Goal: Communication & Community: Ask a question

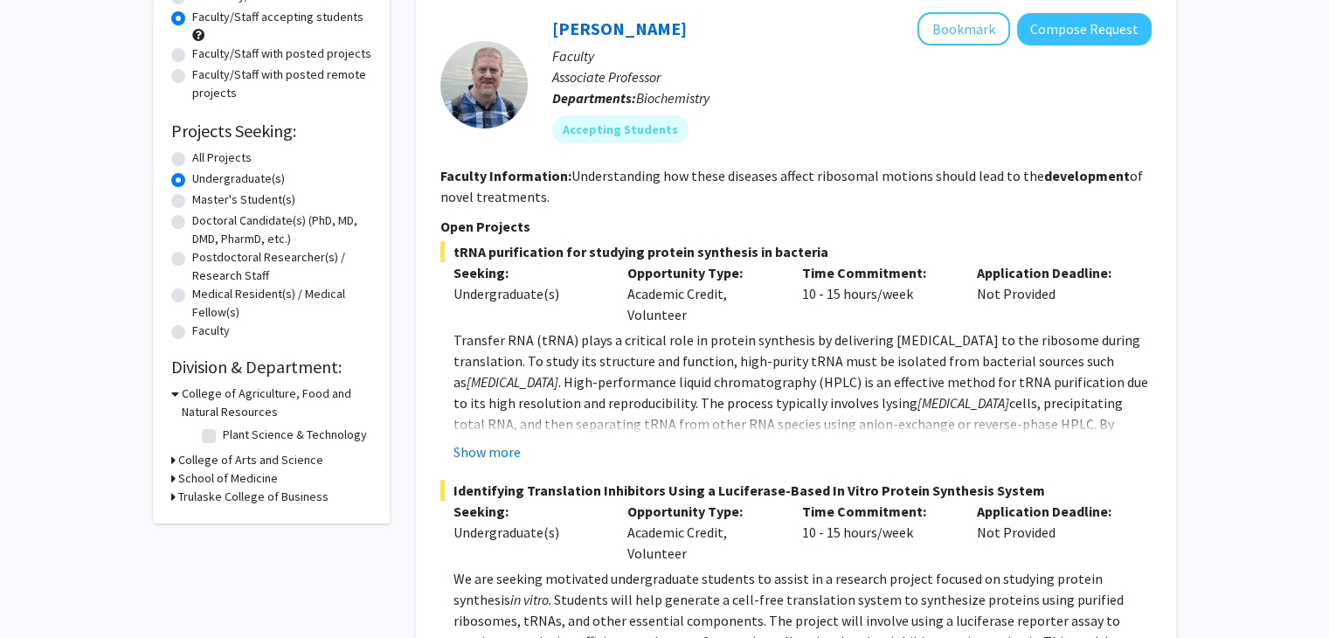
scroll to position [185, 0]
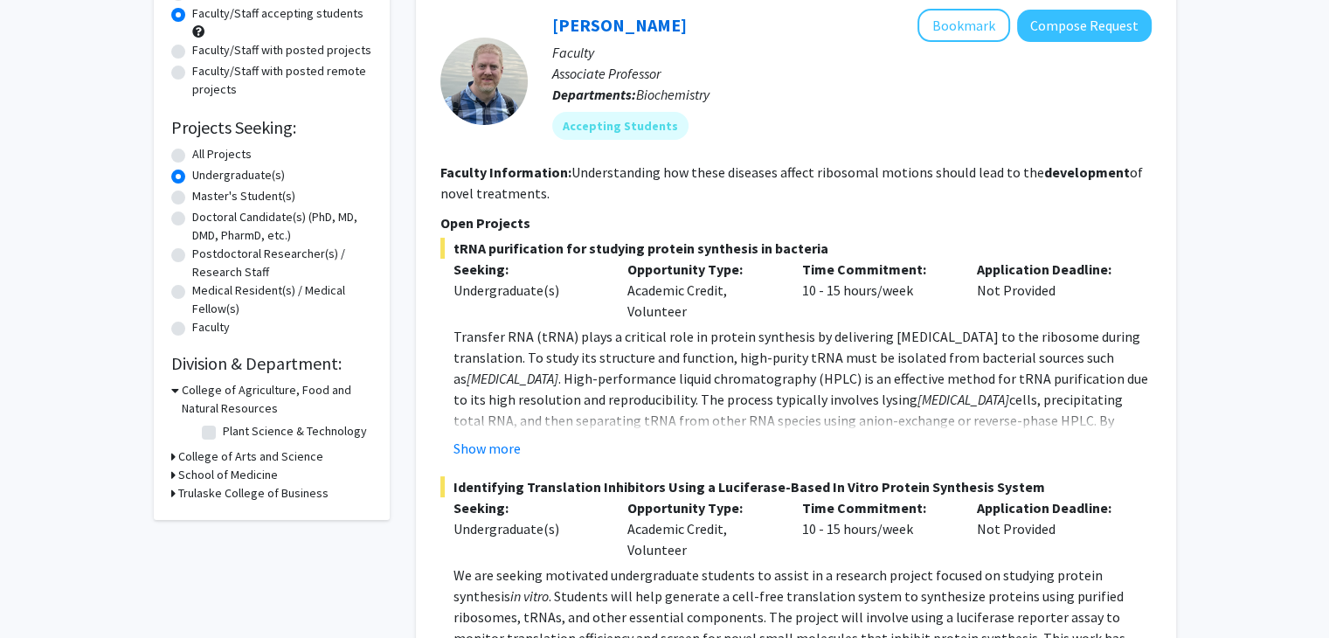
click at [190, 459] on h3 "College of Arts and Science" at bounding box center [250, 456] width 145 height 18
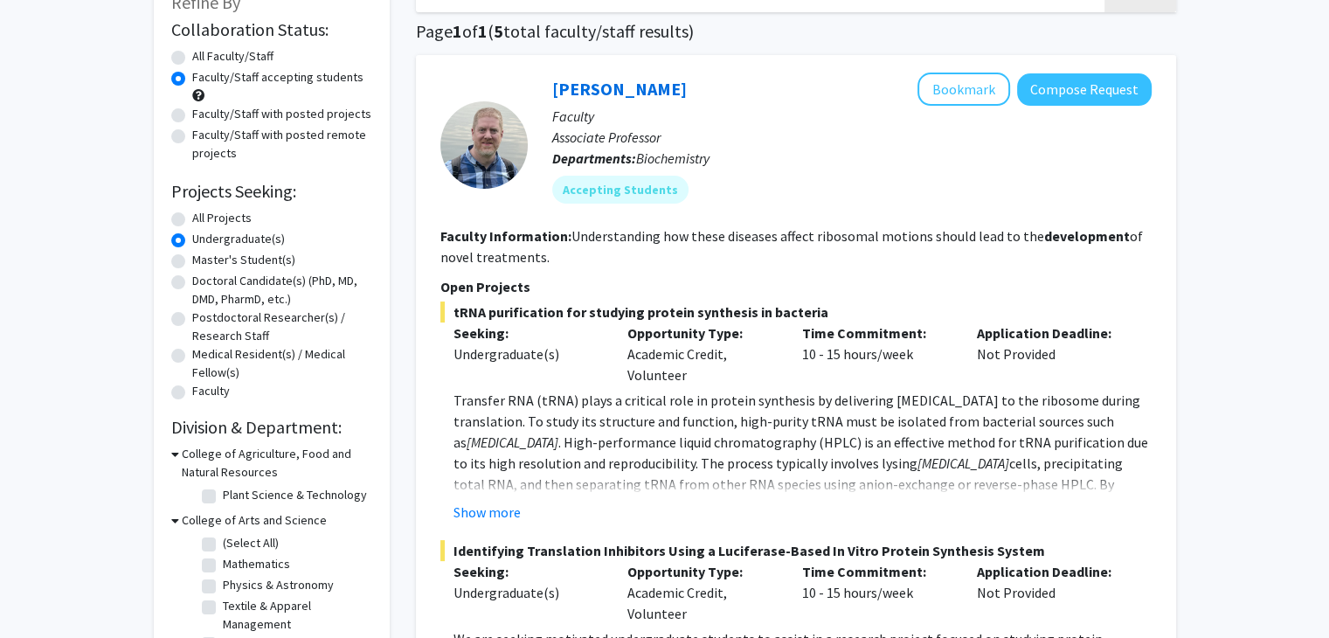
scroll to position [119, 0]
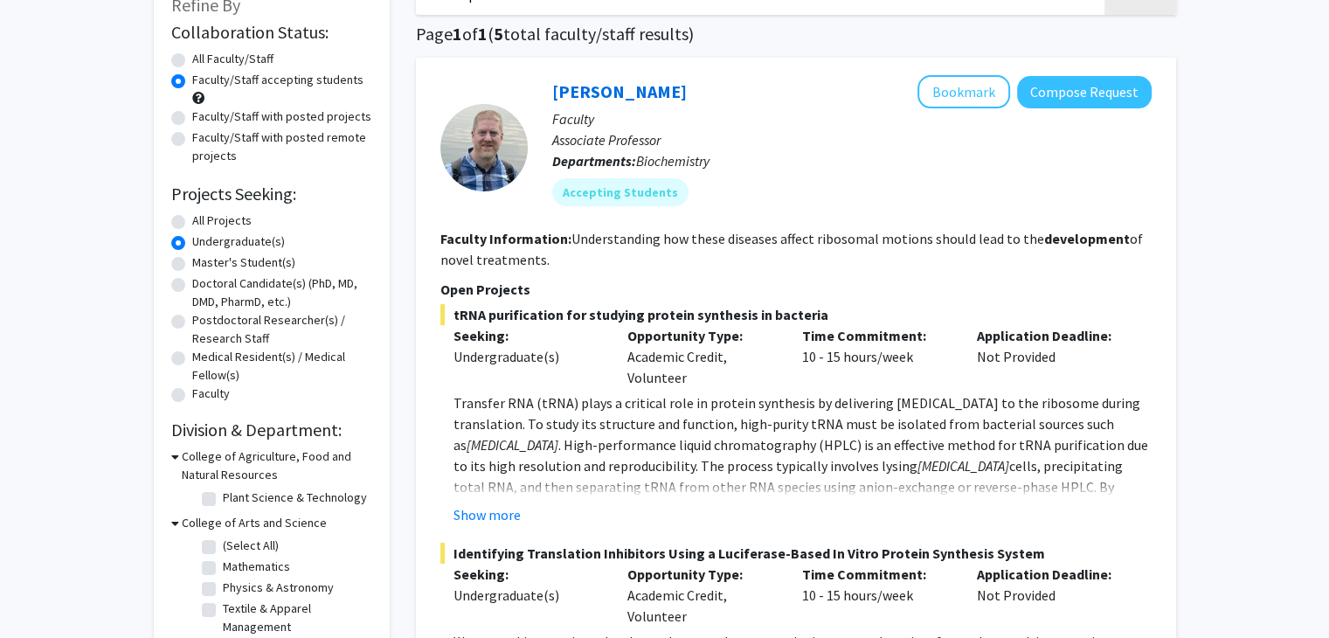
click at [228, 467] on h3 "College of Agriculture, Food and Natural Resources" at bounding box center [277, 465] width 191 height 37
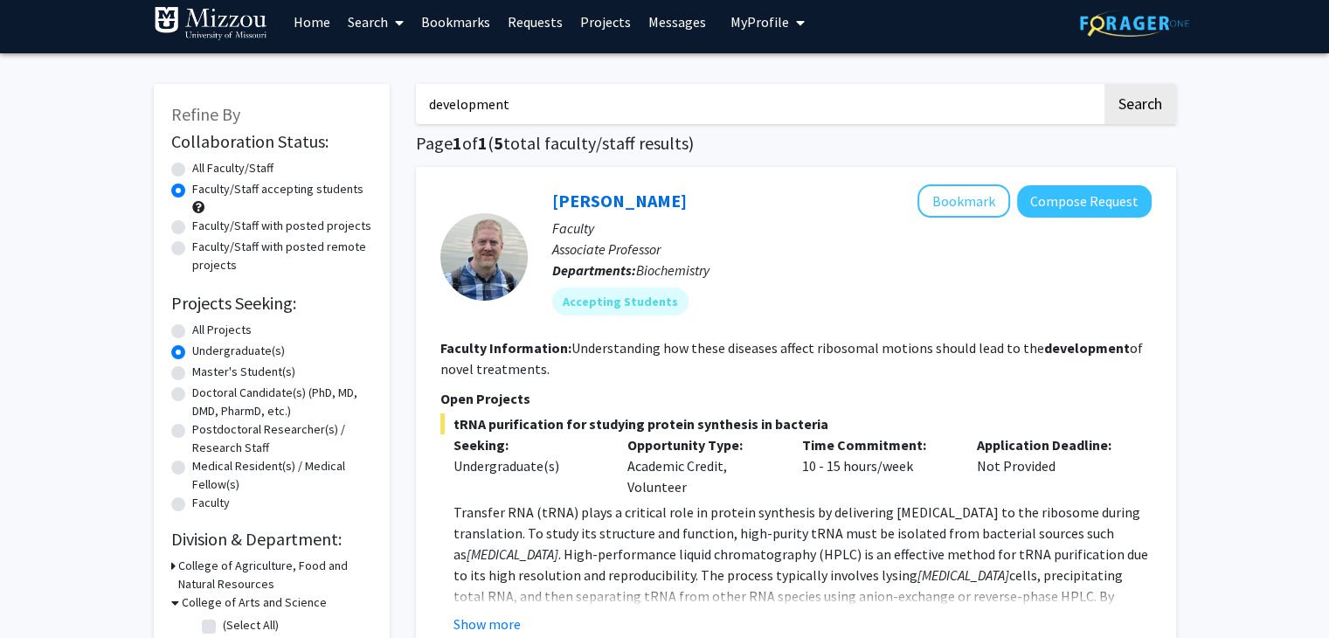
scroll to position [0, 0]
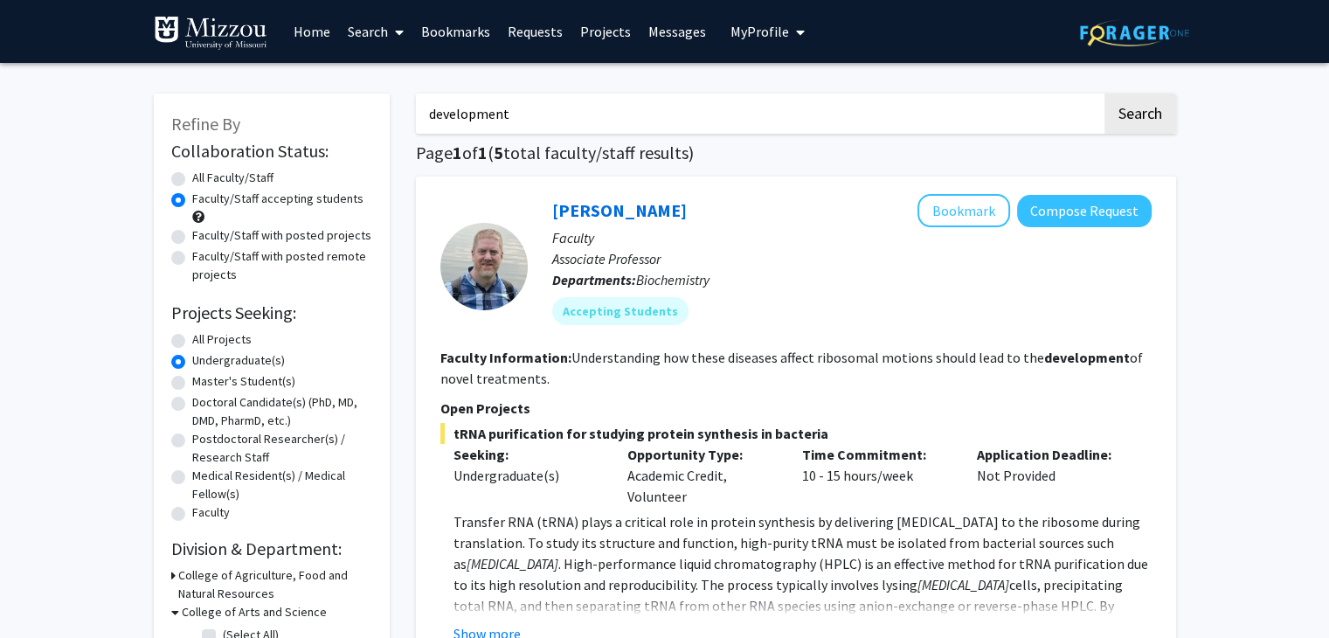
click at [467, 109] on input "development" at bounding box center [759, 114] width 686 height 40
type input "psychology"
click at [1105, 94] on button "Search" at bounding box center [1141, 114] width 72 height 40
radio input "true"
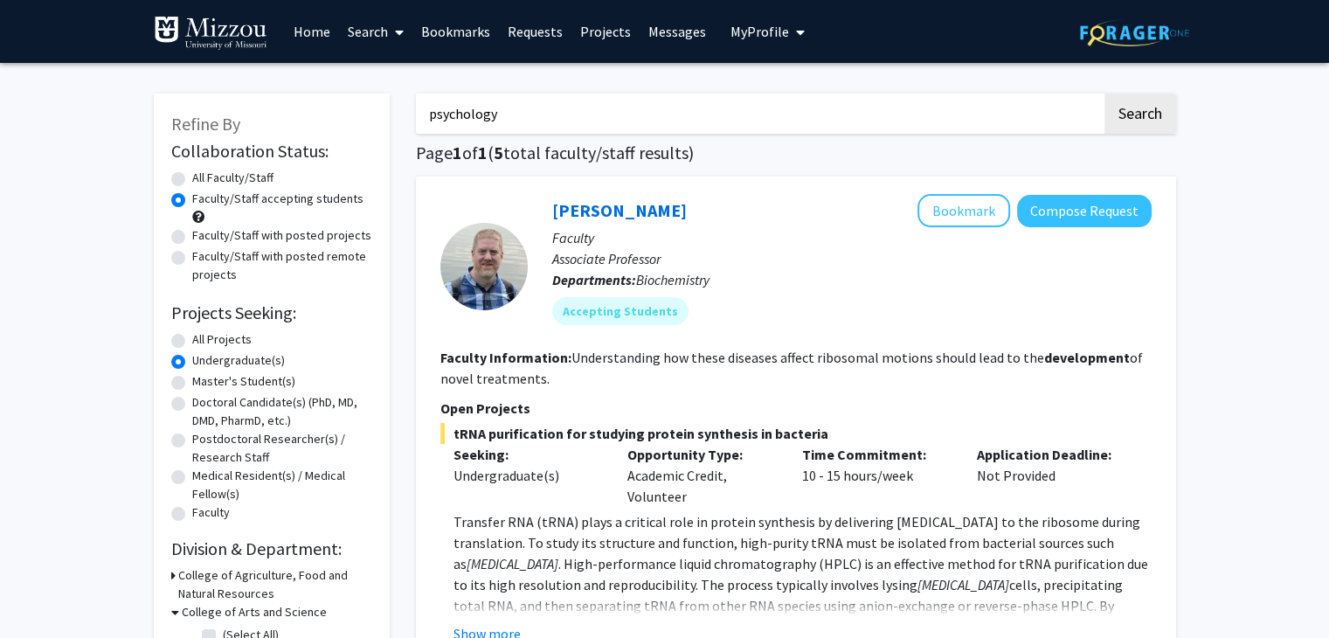
radio input "true"
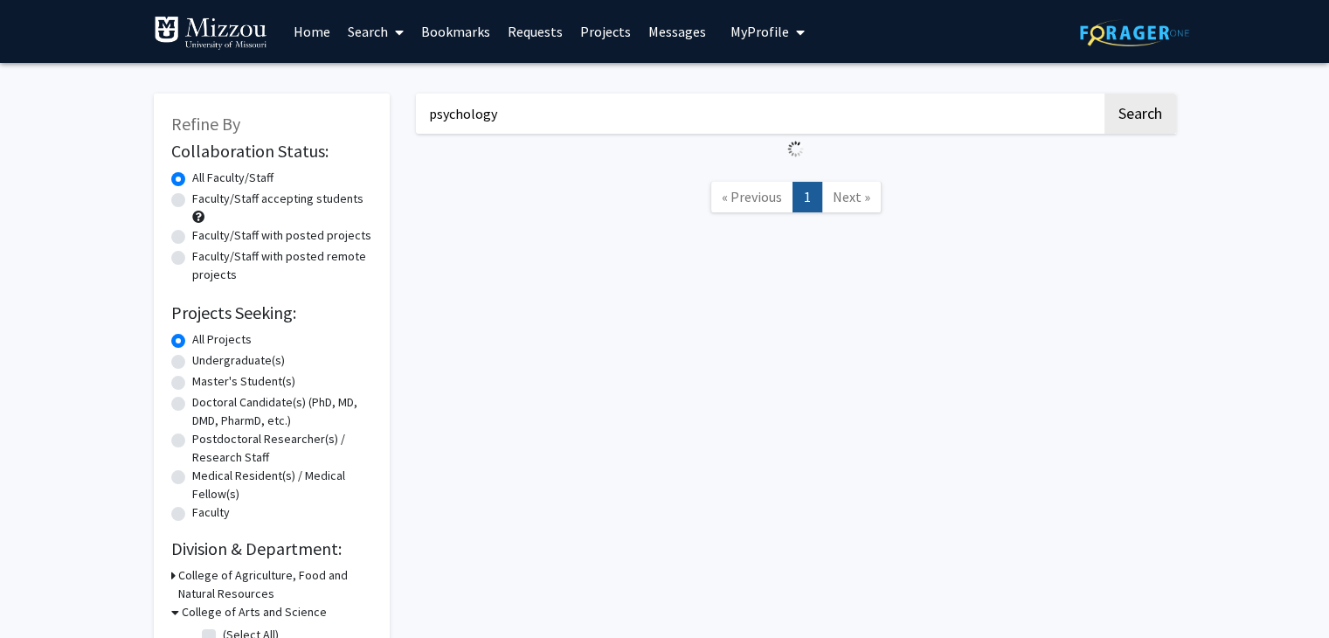
click at [267, 194] on label "Faculty/Staff accepting students" at bounding box center [277, 199] width 171 height 18
click at [204, 194] on input "Faculty/Staff accepting students" at bounding box center [197, 195] width 11 height 11
radio input "true"
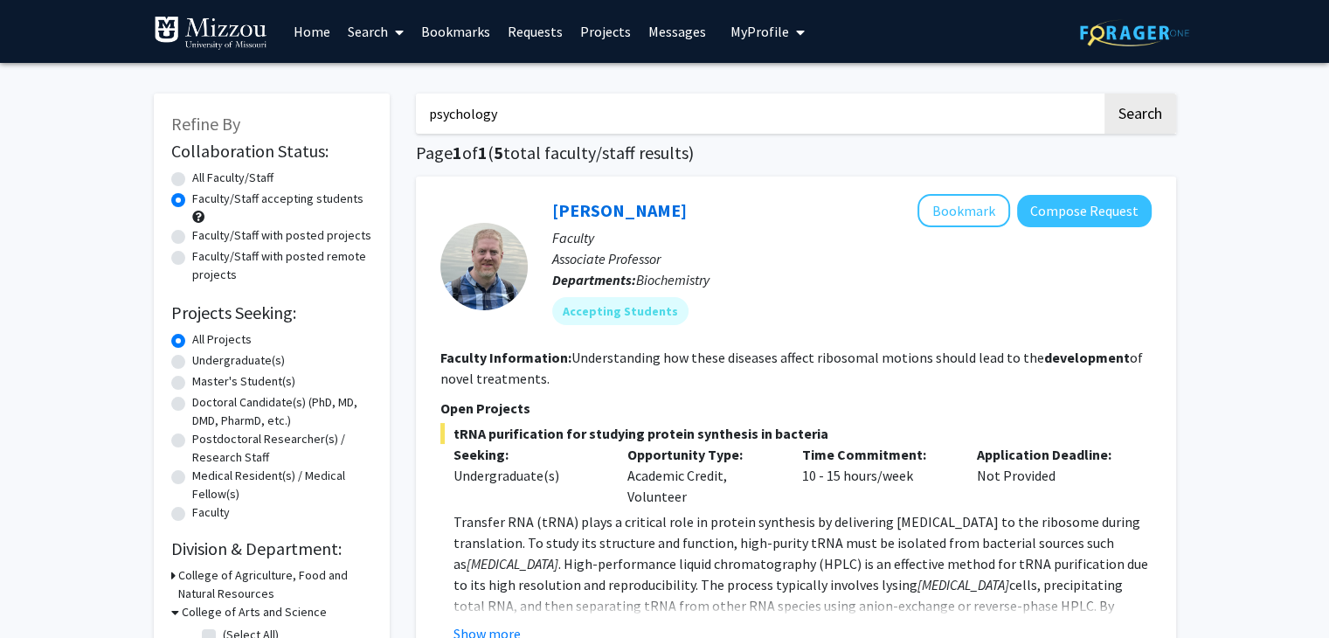
click at [207, 364] on label "Undergraduate(s)" at bounding box center [238, 360] width 93 height 18
click at [204, 363] on input "Undergraduate(s)" at bounding box center [197, 356] width 11 height 11
radio input "true"
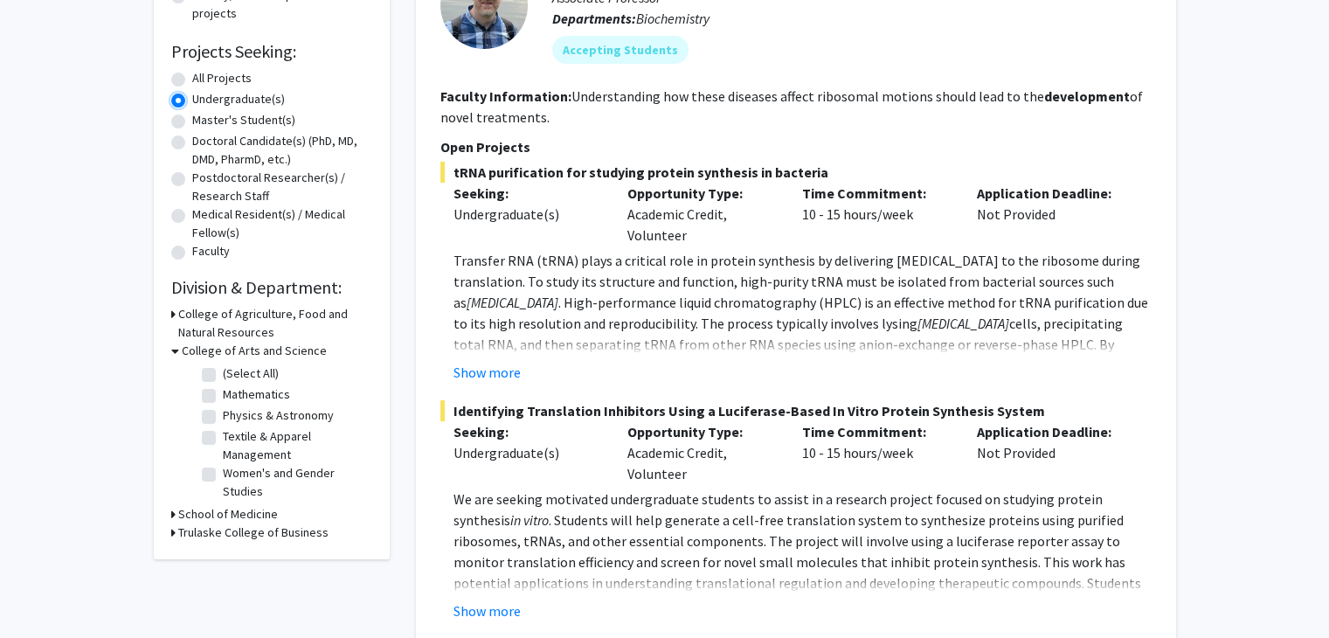
scroll to position [262, 0]
click at [243, 343] on h3 "College of Arts and Science" at bounding box center [254, 350] width 145 height 18
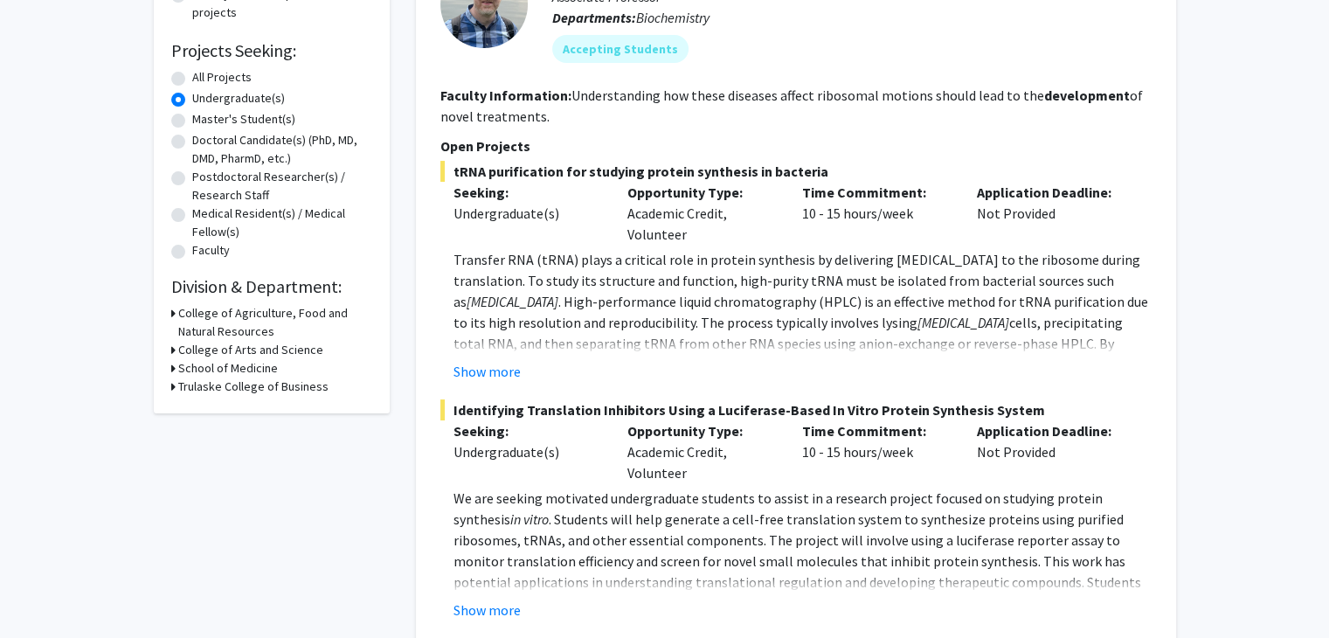
click at [243, 343] on h3 "College of Arts and Science" at bounding box center [250, 350] width 145 height 18
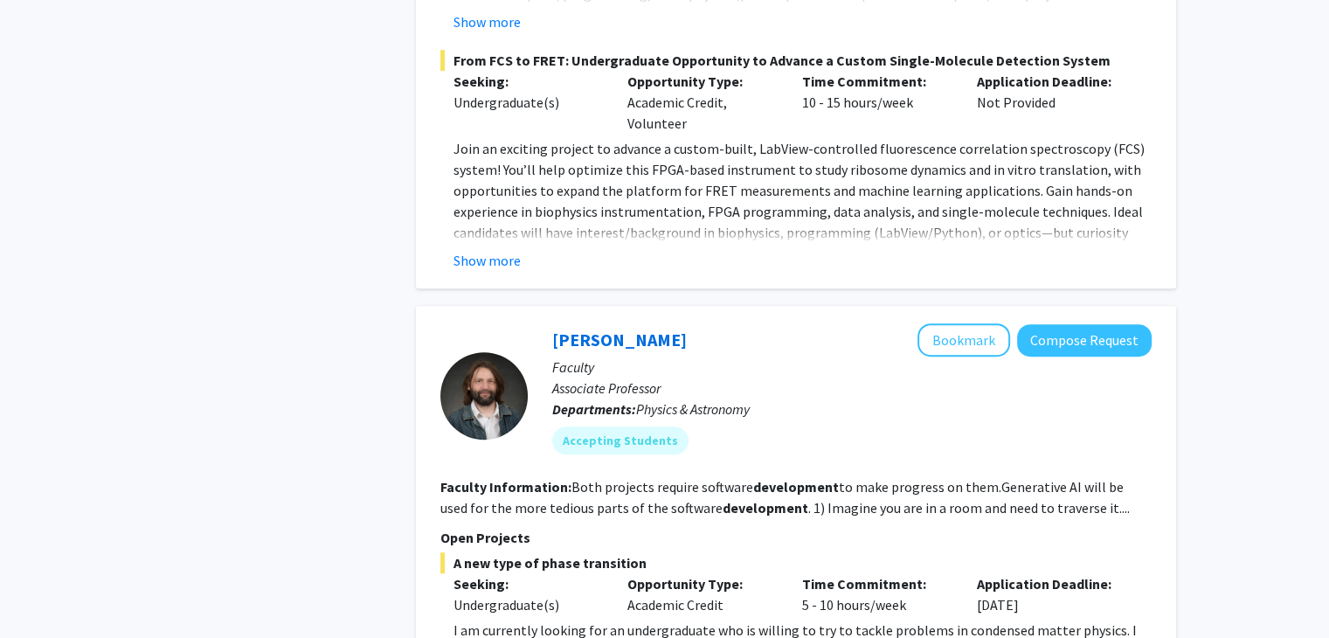
scroll to position [1058, 0]
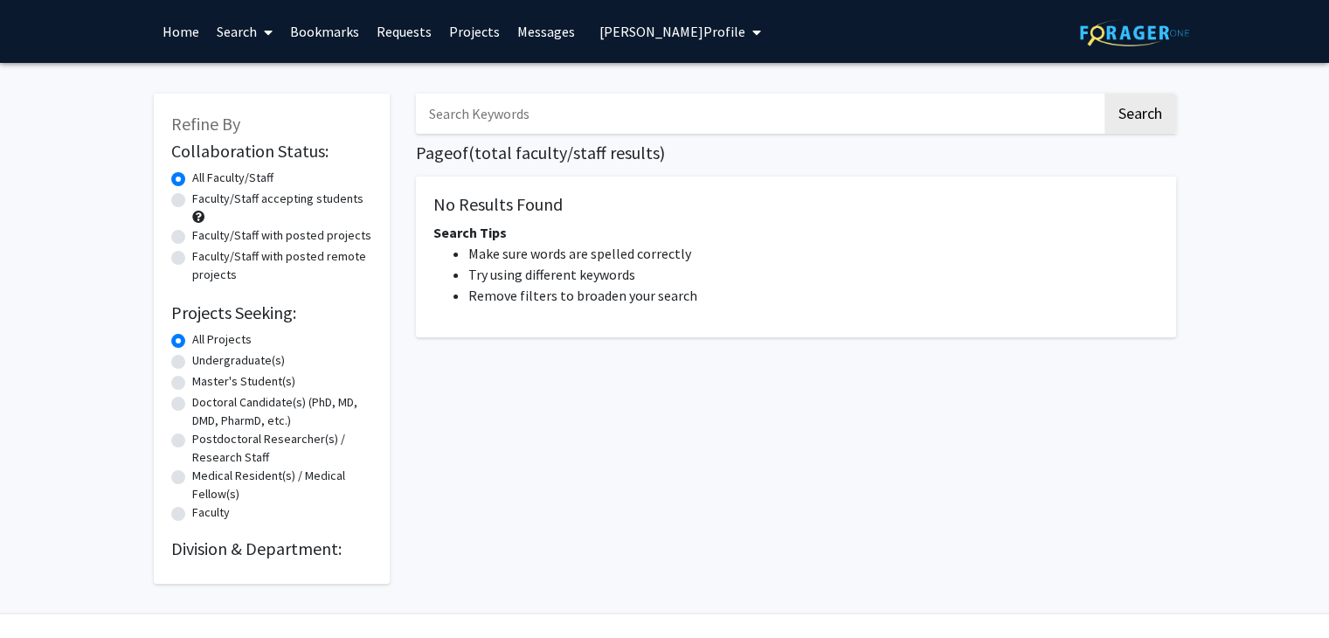
radio input "false"
radio input "true"
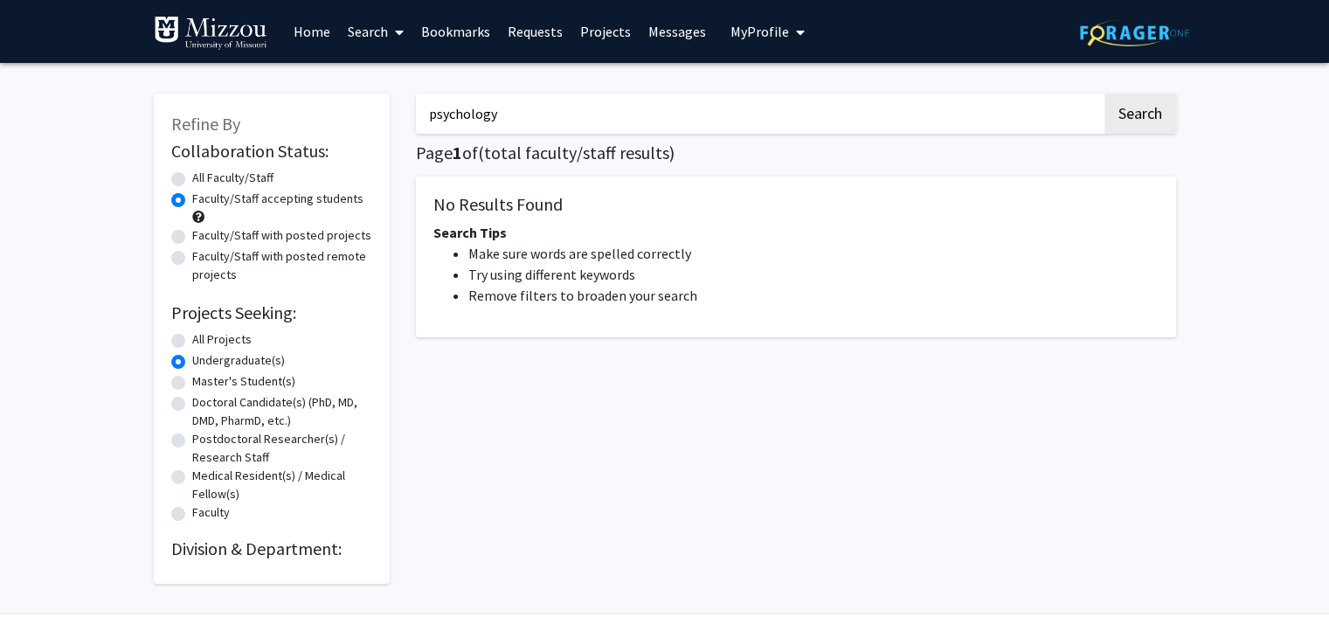
click at [471, 121] on input "psychology" at bounding box center [759, 114] width 686 height 40
type input "development"
click at [1105, 94] on button "Search" at bounding box center [1141, 114] width 72 height 40
radio input "true"
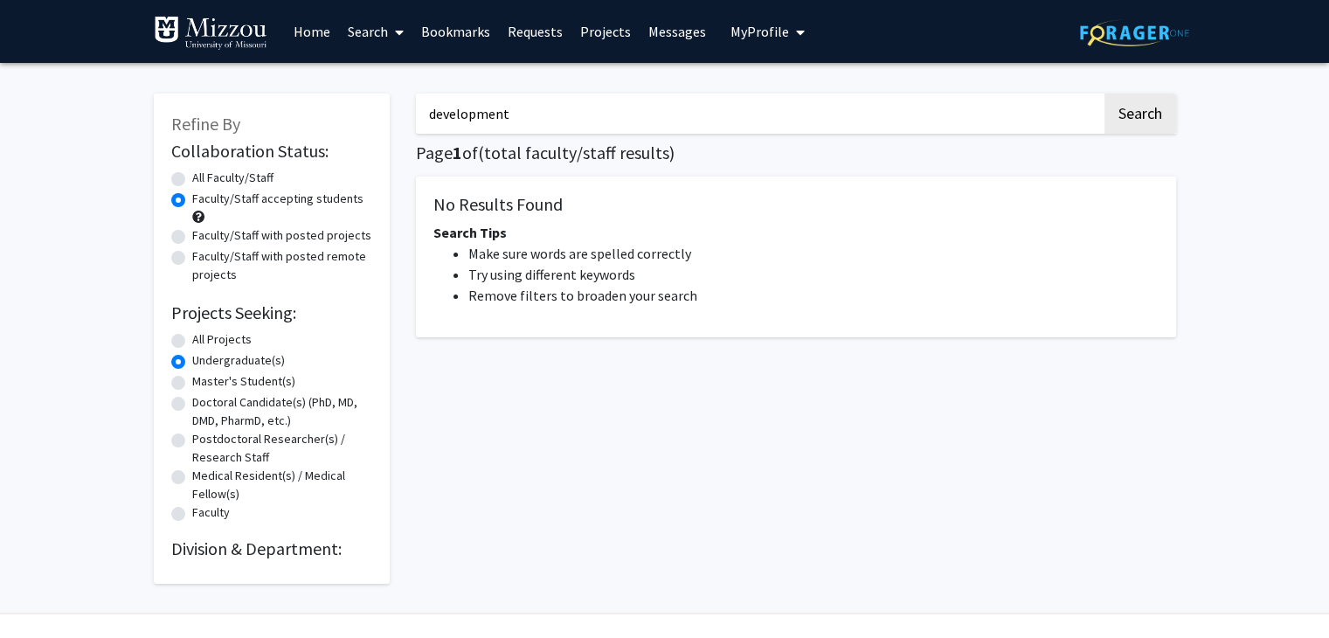
radio input "true"
click at [550, 107] on input "development" at bounding box center [759, 114] width 686 height 40
click at [1105, 94] on button "Search" at bounding box center [1141, 114] width 72 height 40
click at [196, 200] on label "Faculty/Staff accepting students" at bounding box center [277, 199] width 171 height 18
click at [196, 200] on input "Faculty/Staff accepting students" at bounding box center [197, 195] width 11 height 11
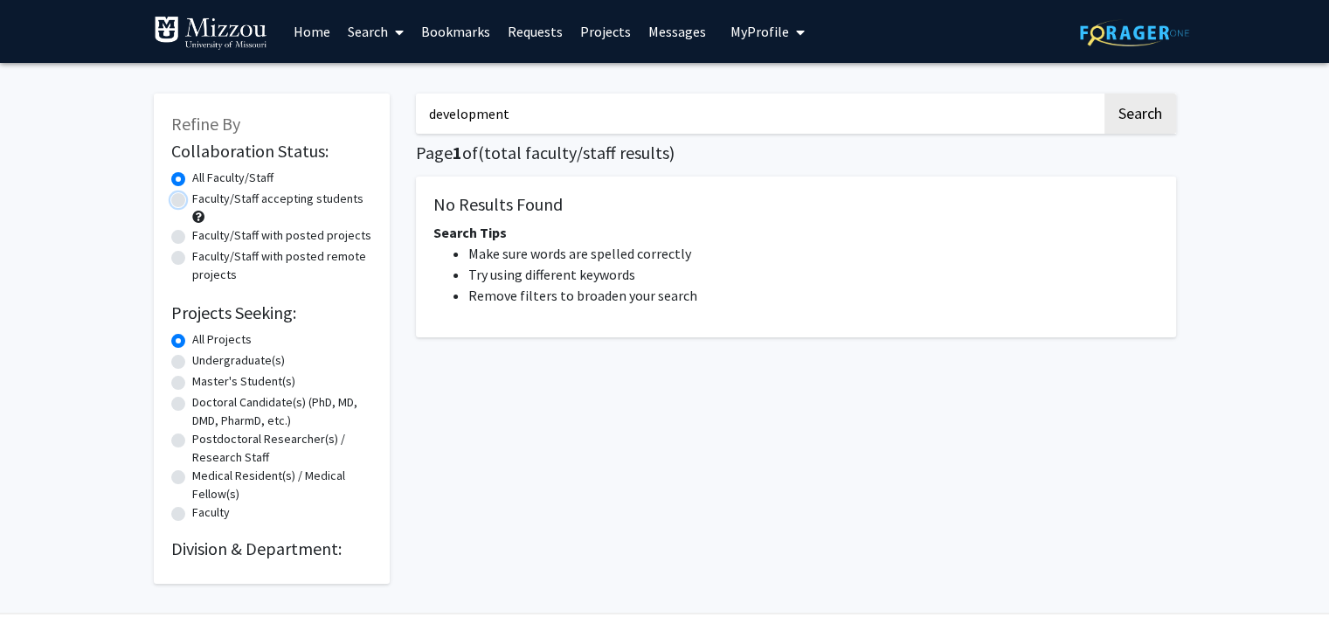
radio input "true"
click at [199, 357] on label "Undergraduate(s)" at bounding box center [238, 360] width 93 height 18
click at [199, 357] on input "Undergraduate(s)" at bounding box center [197, 356] width 11 height 11
radio input "true"
click at [601, 113] on input "development" at bounding box center [759, 114] width 686 height 40
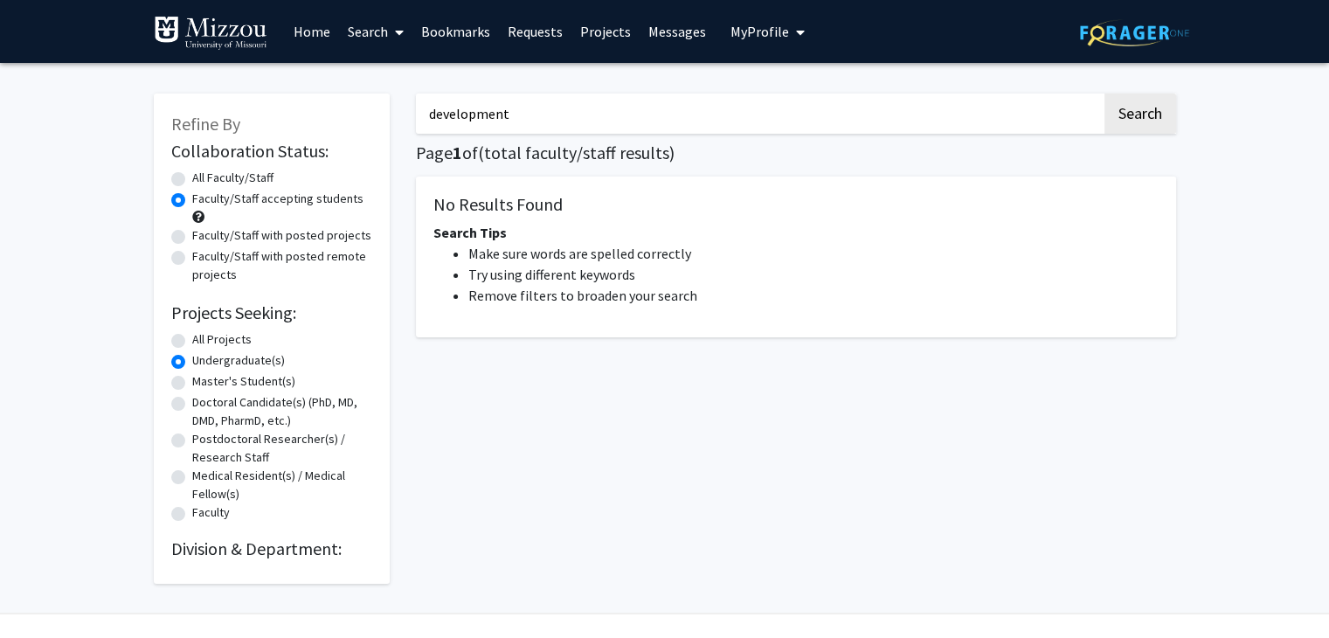
click at [1105, 94] on button "Search" at bounding box center [1141, 114] width 72 height 40
radio input "true"
type input "development"
click at [1105, 94] on button "Search" at bounding box center [1141, 114] width 72 height 40
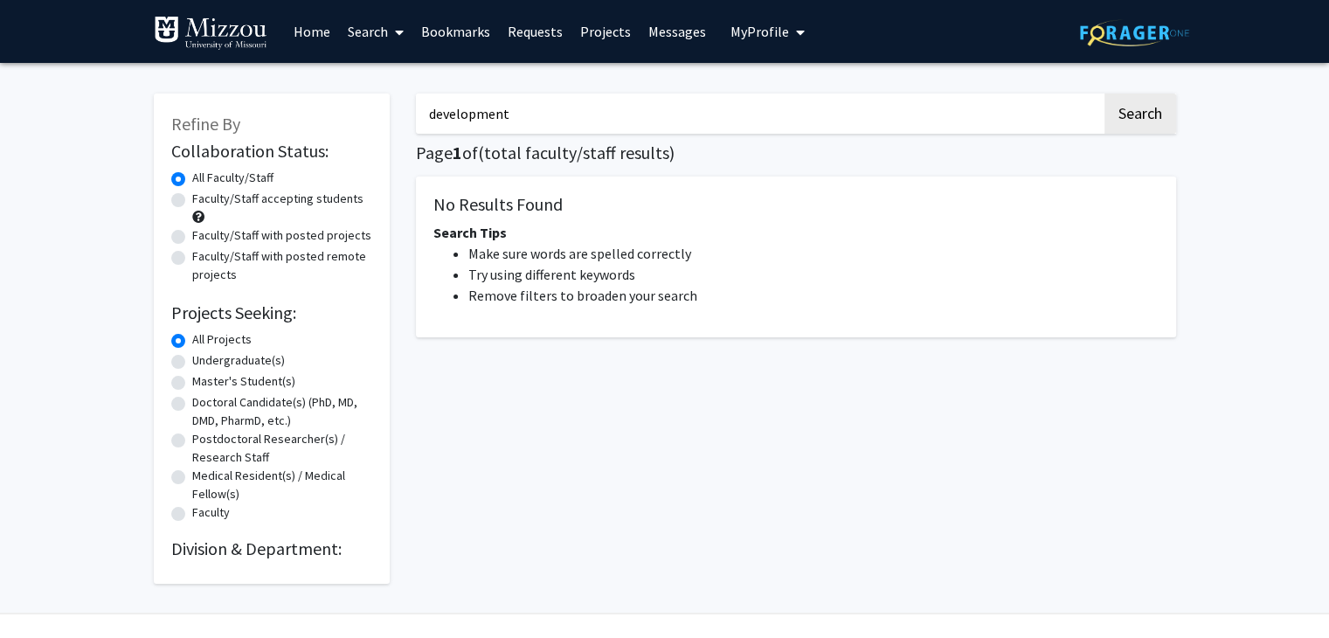
click at [214, 211] on div "Faculty/Staff accepting students" at bounding box center [271, 208] width 201 height 37
click at [232, 203] on label "Faculty/Staff accepting students" at bounding box center [277, 199] width 171 height 18
click at [204, 201] on input "Faculty/Staff accepting students" at bounding box center [197, 195] width 11 height 11
radio input "true"
click at [216, 364] on label "Undergraduate(s)" at bounding box center [238, 360] width 93 height 18
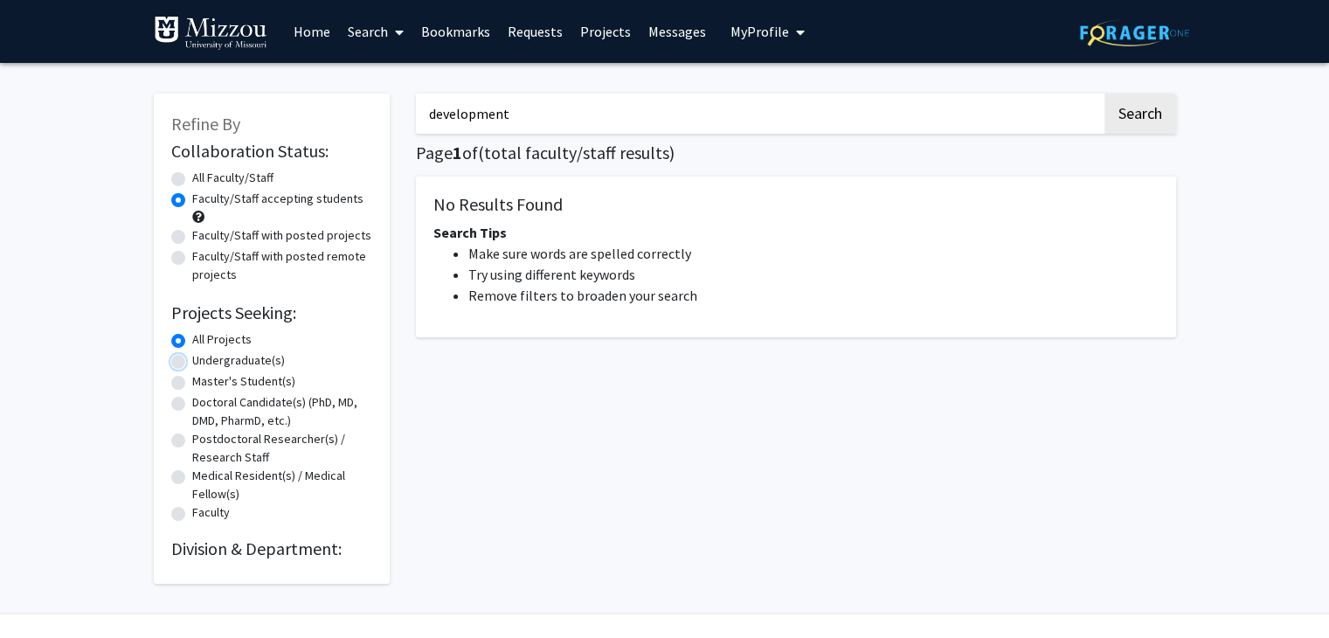
click at [204, 363] on input "Undergraduate(s)" at bounding box center [197, 356] width 11 height 11
radio input "true"
click at [693, 115] on input "development" at bounding box center [759, 114] width 686 height 40
click at [377, 24] on link "Search" at bounding box center [375, 31] width 73 height 61
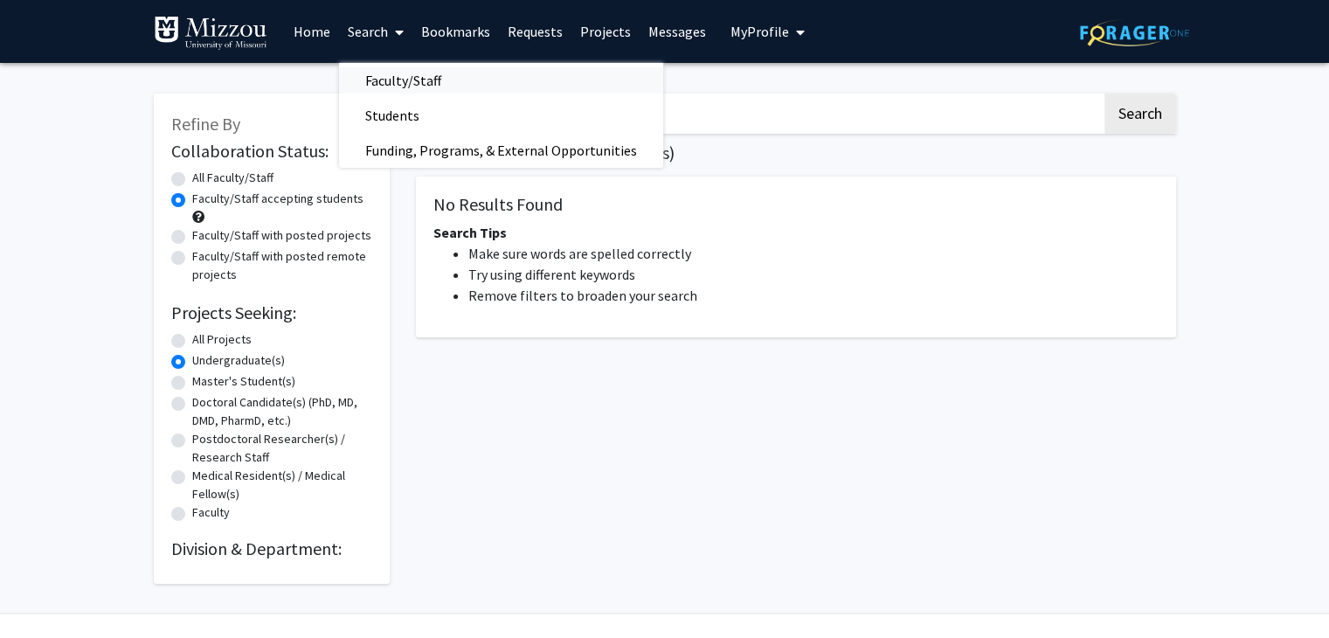
click at [378, 92] on span "Faculty/Staff" at bounding box center [403, 80] width 128 height 35
radio input "true"
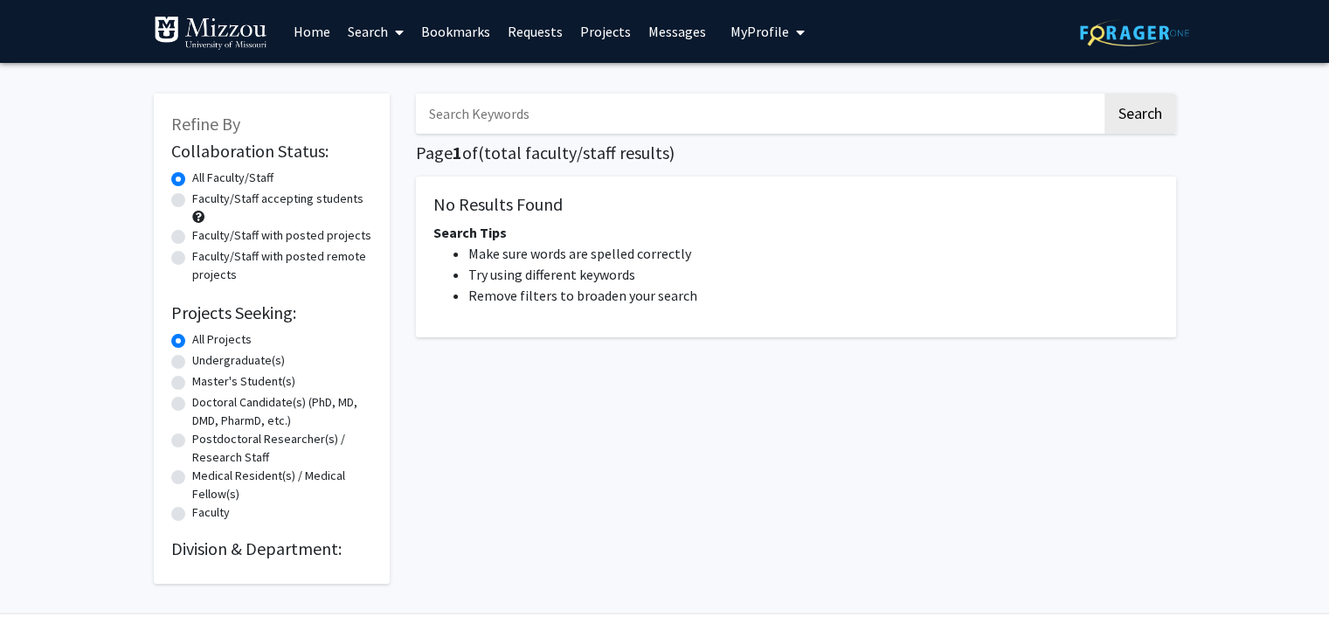
click at [605, 102] on input "Search Keywords" at bounding box center [759, 114] width 686 height 40
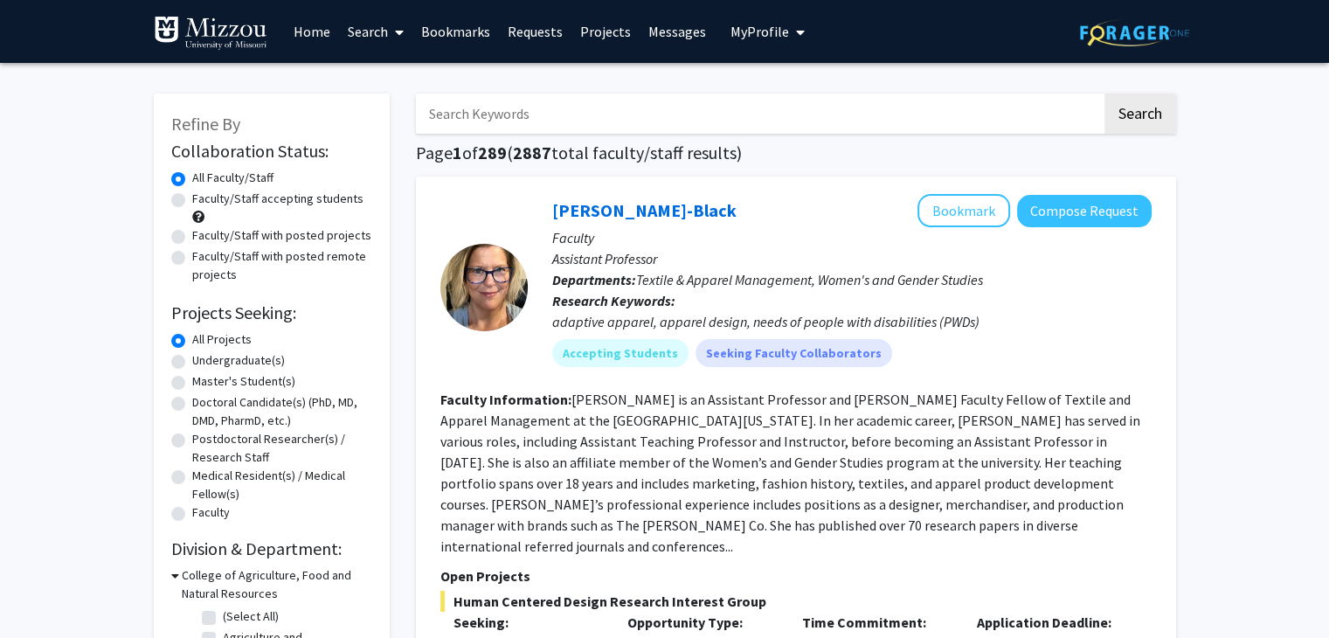
click at [434, 181] on div "[PERSON_NAME]-Black Bookmark Compose Request Faculty Assistant Professor Depart…" at bounding box center [796, 637] width 760 height 921
click at [542, 115] on input "Search Keywords" at bounding box center [759, 114] width 686 height 40
type input "development"
click at [283, 200] on label "Faculty/Staff accepting students" at bounding box center [277, 199] width 171 height 18
click at [204, 200] on input "Faculty/Staff accepting students" at bounding box center [197, 195] width 11 height 11
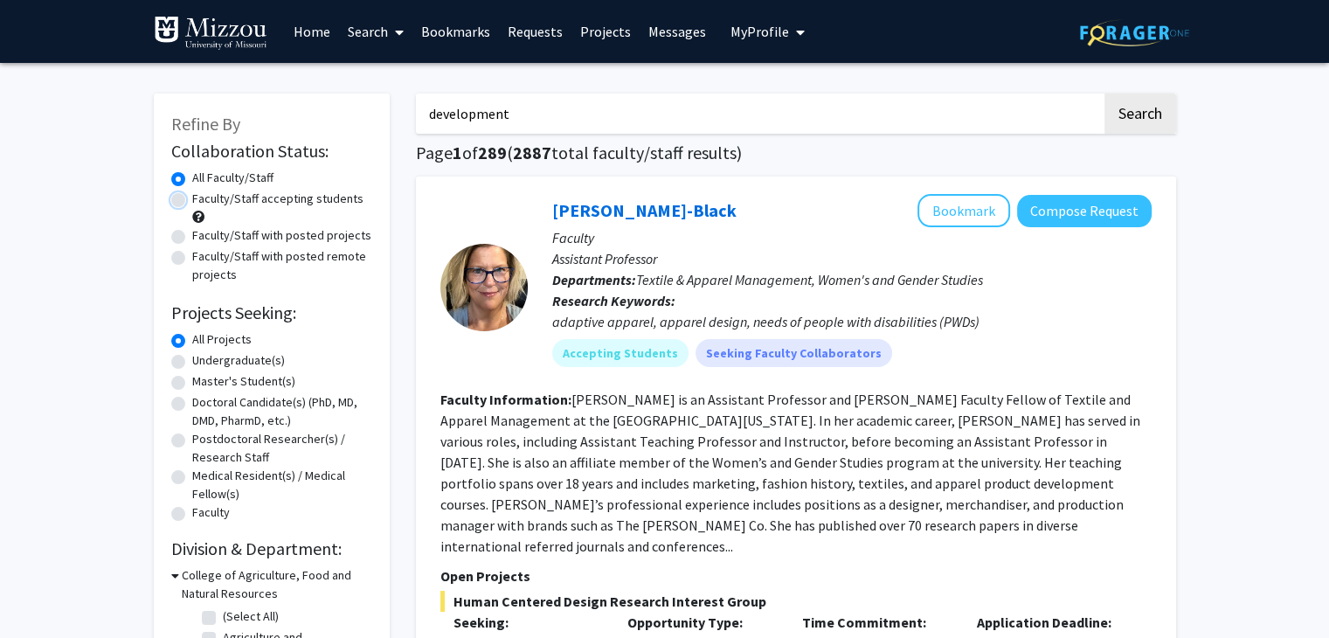
radio input "true"
click at [251, 360] on label "Undergraduate(s)" at bounding box center [238, 360] width 93 height 18
click at [204, 360] on input "Undergraduate(s)" at bounding box center [197, 356] width 11 height 11
radio input "true"
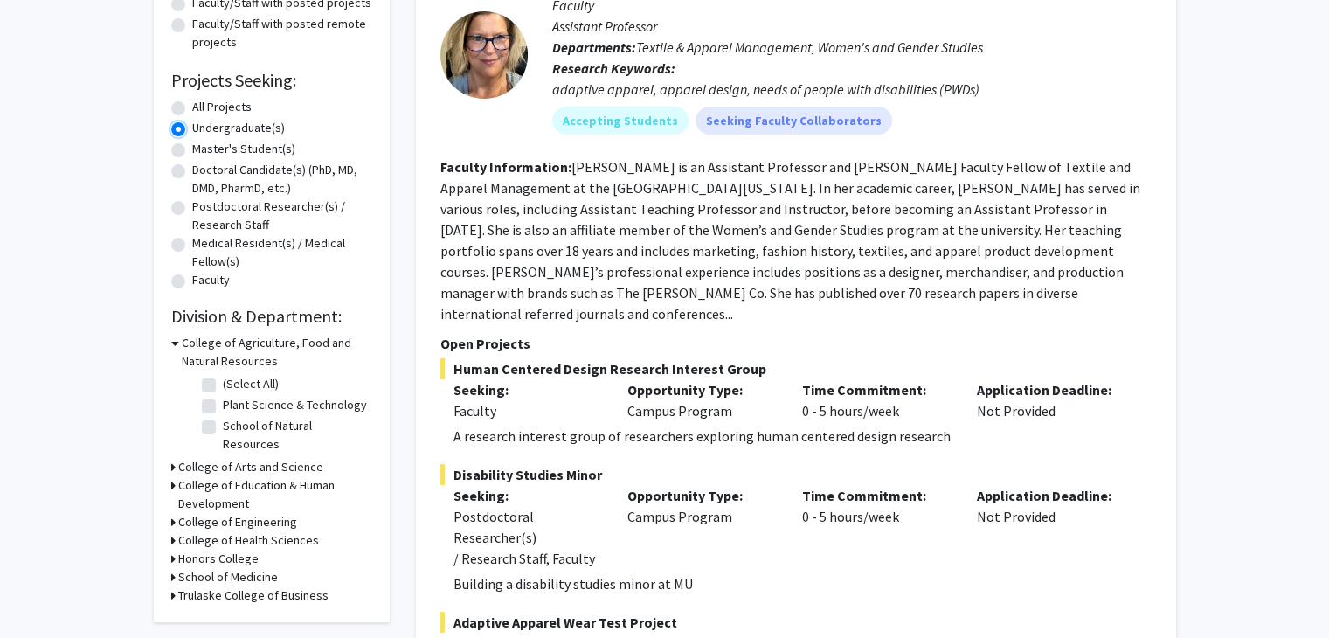
scroll to position [238, 0]
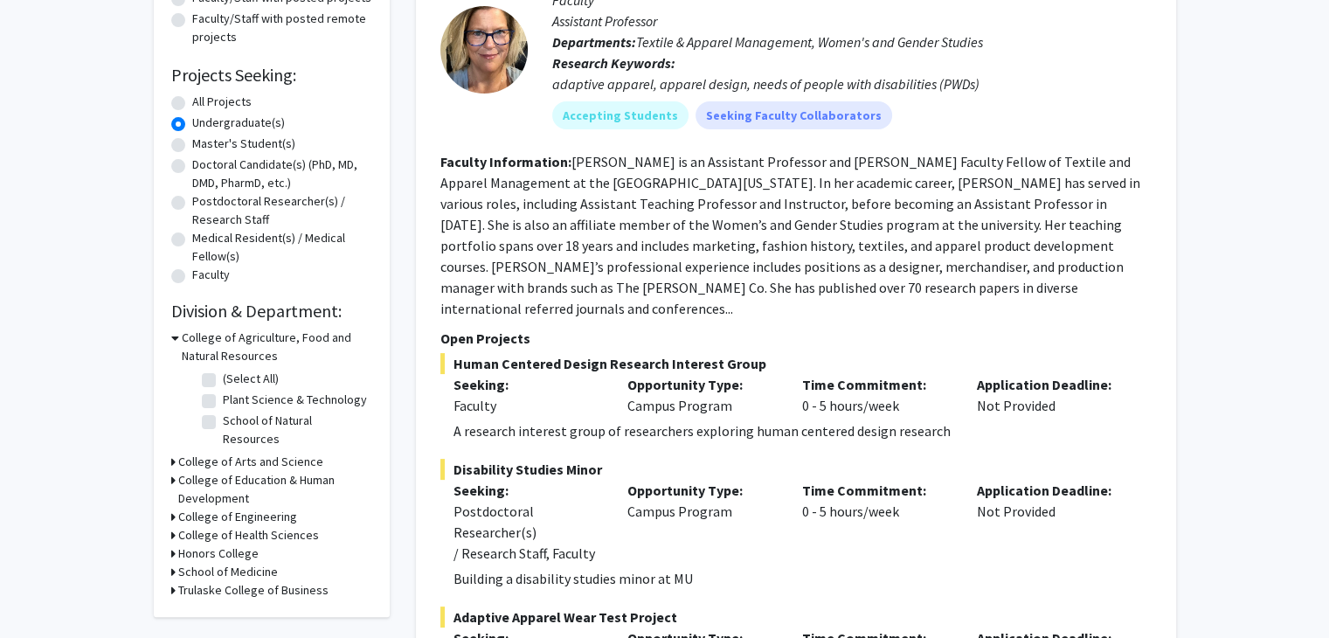
click at [213, 453] on h3 "College of Arts and Science" at bounding box center [250, 462] width 145 height 18
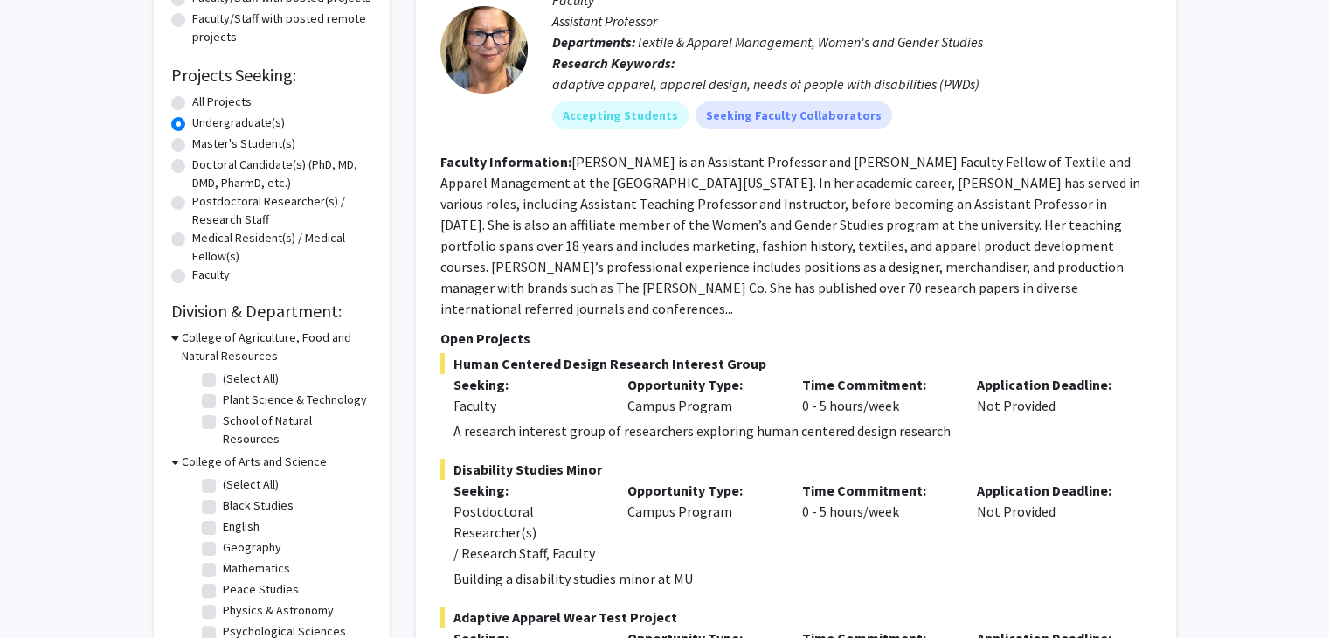
scroll to position [73, 0]
click at [262, 549] on label "Psychological Sciences" at bounding box center [284, 558] width 123 height 18
click at [234, 549] on input "Psychological Sciences" at bounding box center [228, 554] width 11 height 11
checkbox input "true"
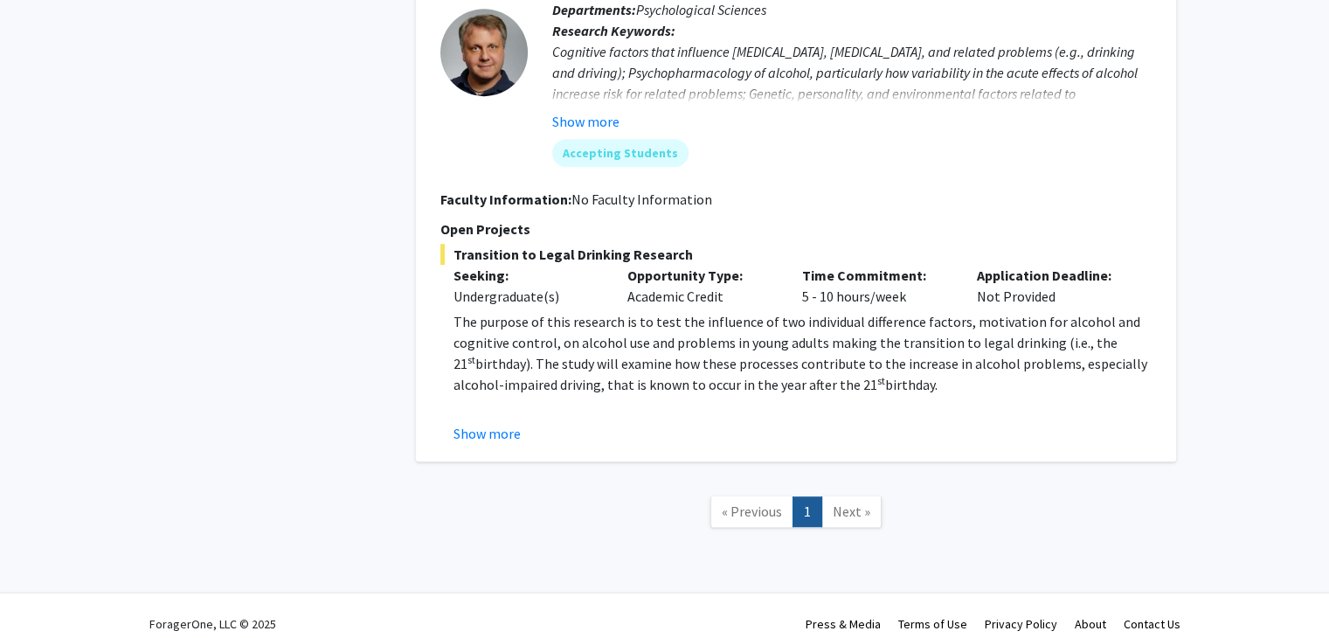
scroll to position [935, 0]
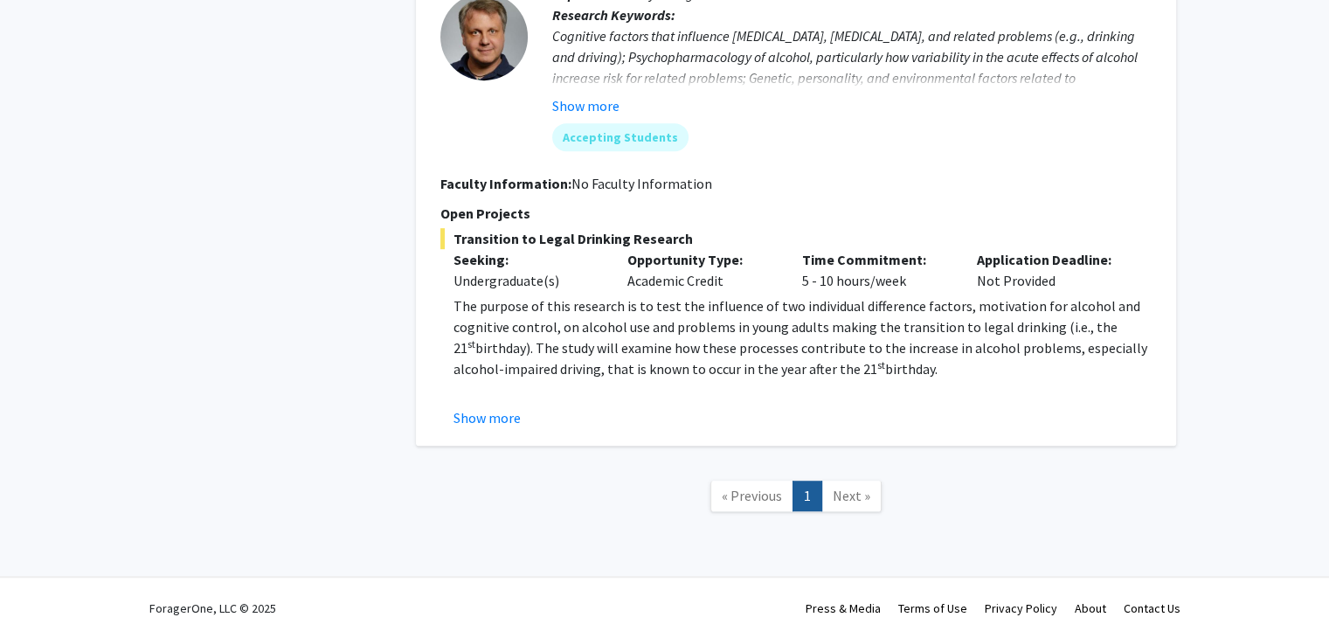
click at [838, 497] on span "Next »" at bounding box center [852, 495] width 38 height 17
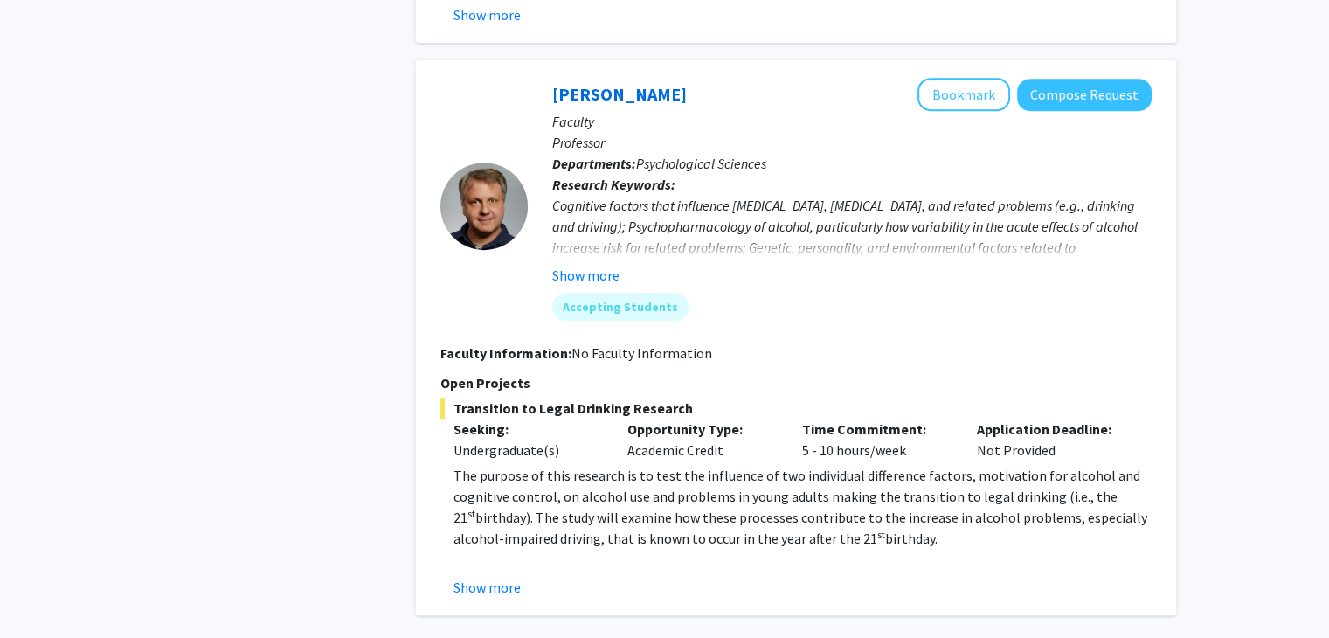
scroll to position [776, 0]
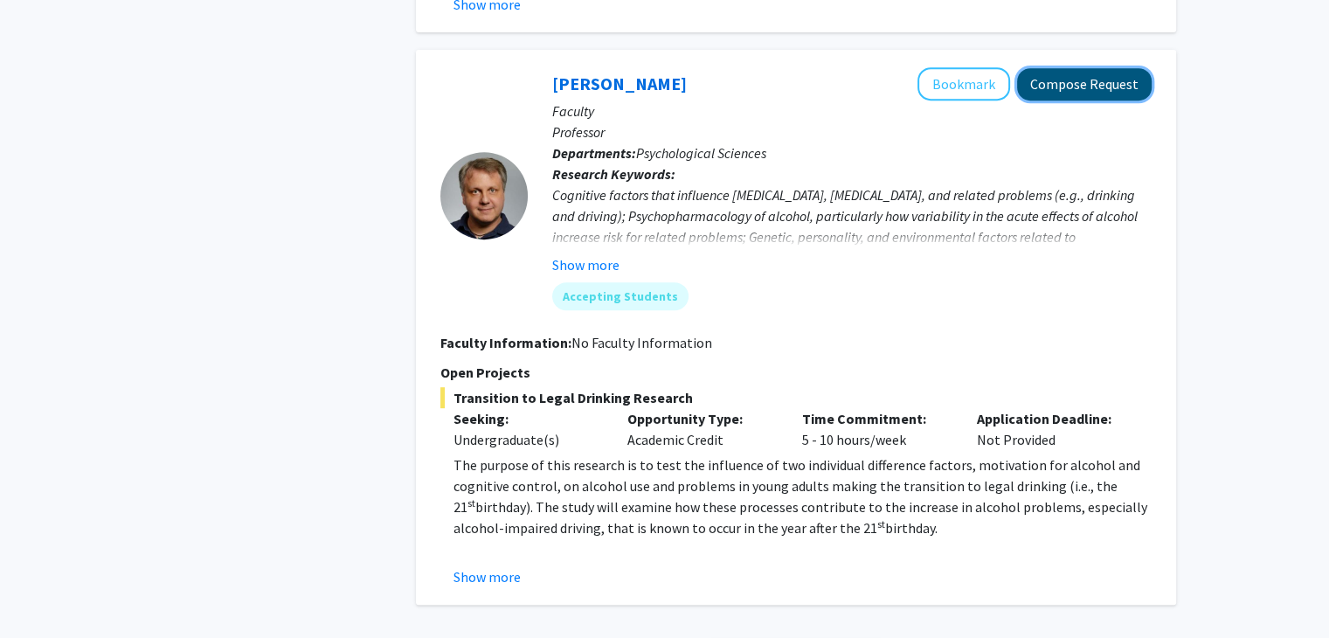
click at [1065, 74] on button "Compose Request" at bounding box center [1084, 84] width 135 height 32
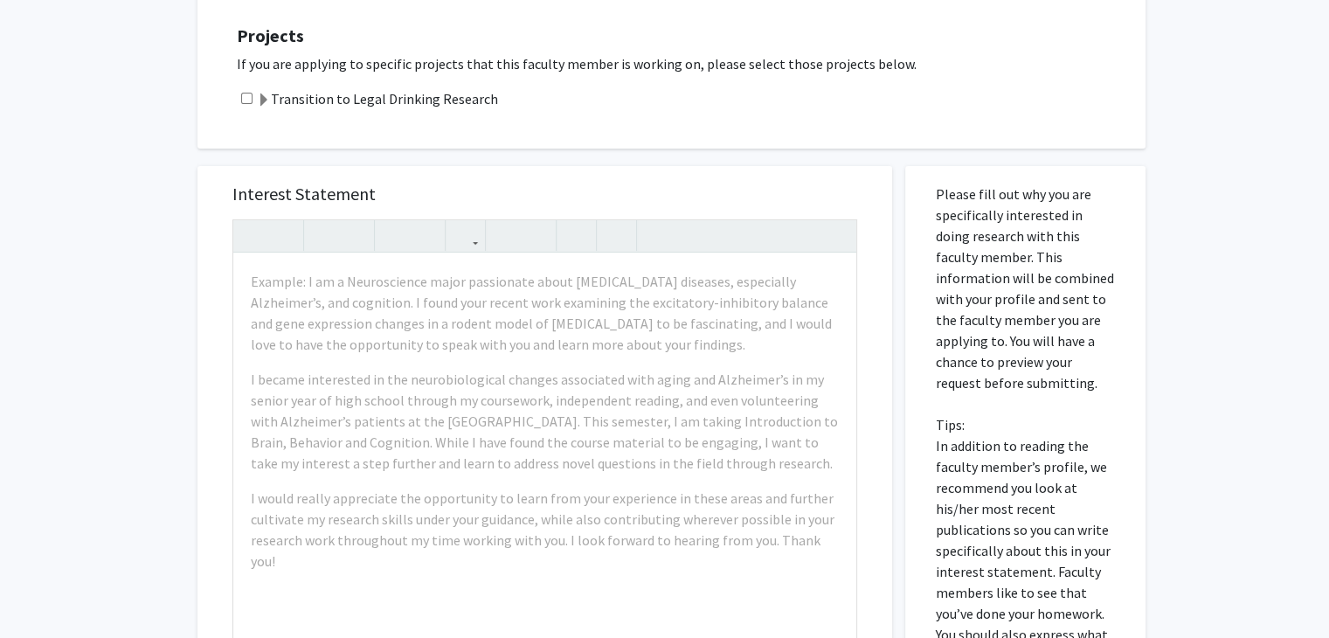
scroll to position [413, 0]
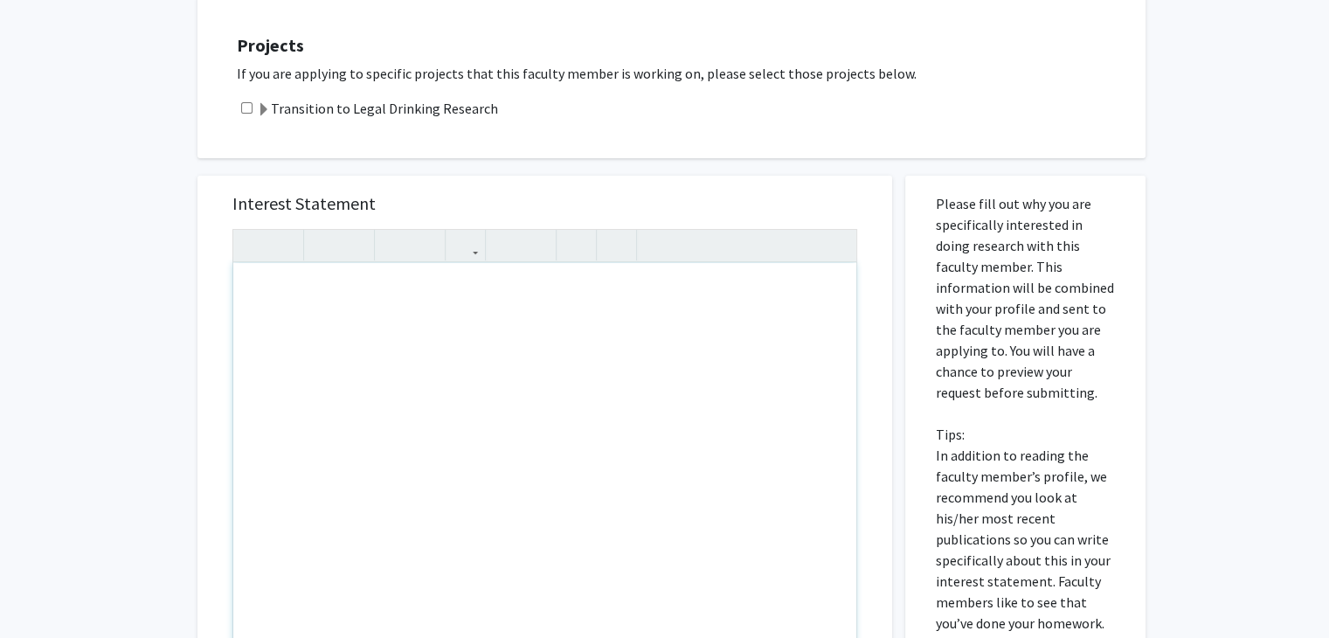
click at [269, 295] on div "Note to users with screen readers: Please press Alt+0 or Option+0 to deactivate…" at bounding box center [544, 463] width 623 height 400
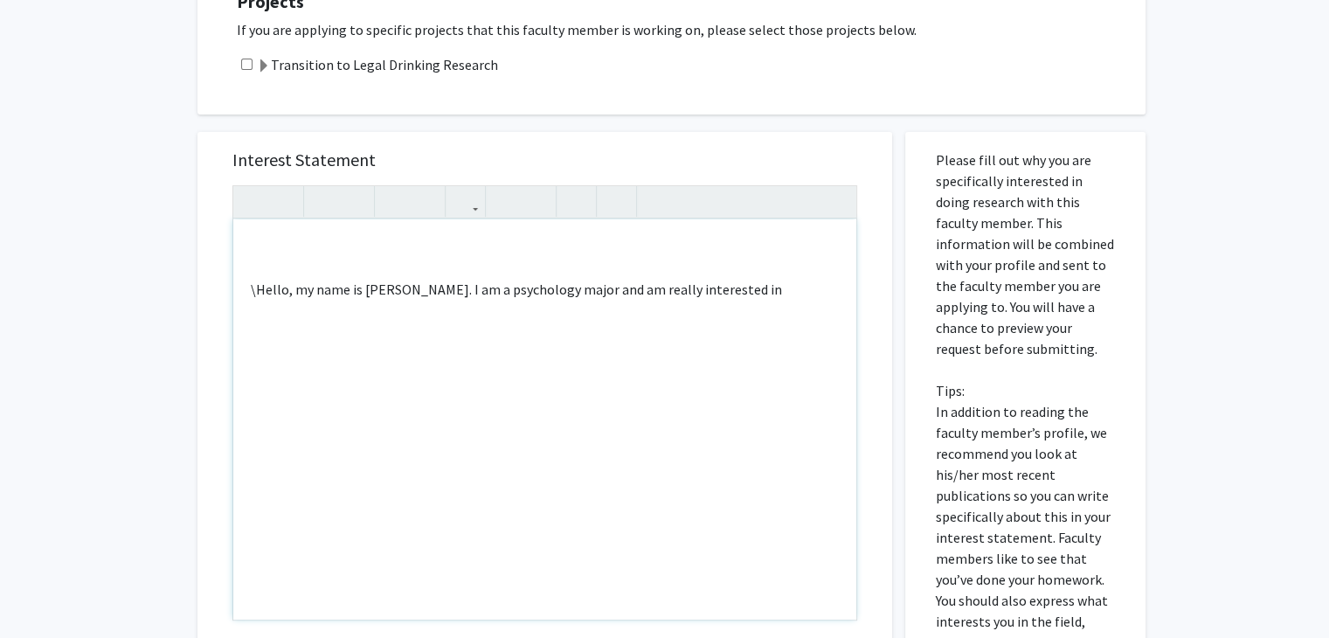
scroll to position [455, 0]
click at [259, 288] on p "\Hello, my name is [PERSON_NAME]. I am a psychology major and am really interes…" at bounding box center [545, 291] width 588 height 21
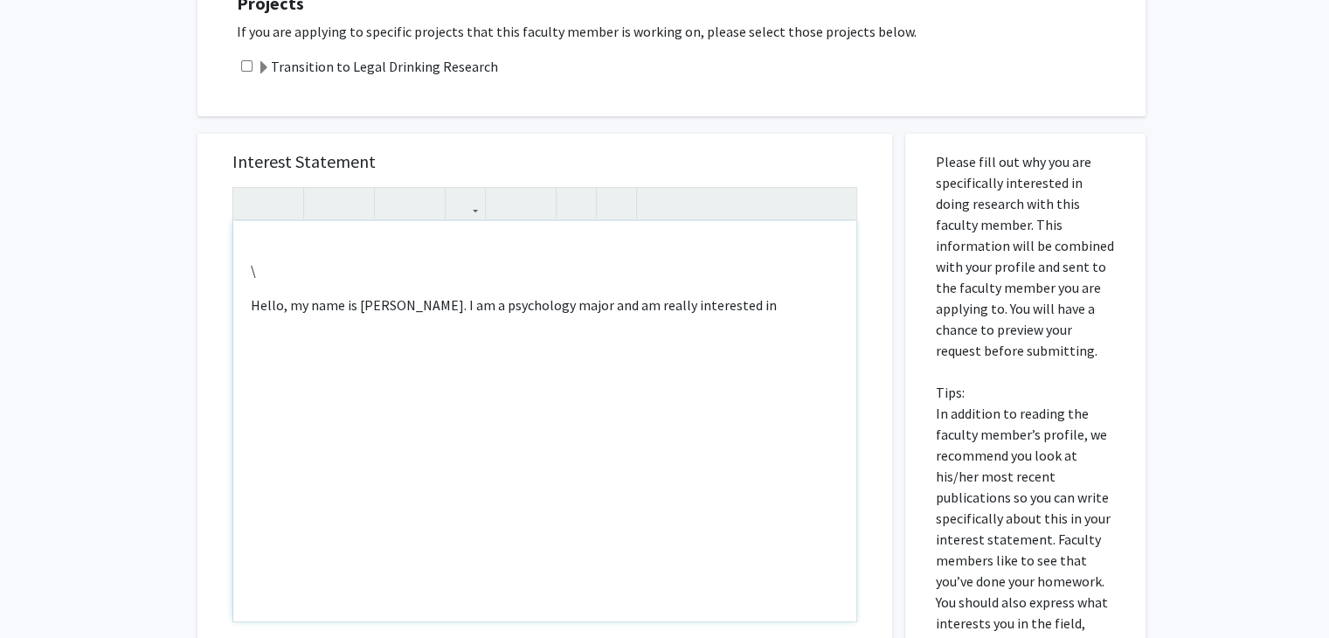
click at [251, 304] on p "Hello, my name is [PERSON_NAME]. I am a psychology major and am really interest…" at bounding box center [545, 305] width 588 height 21
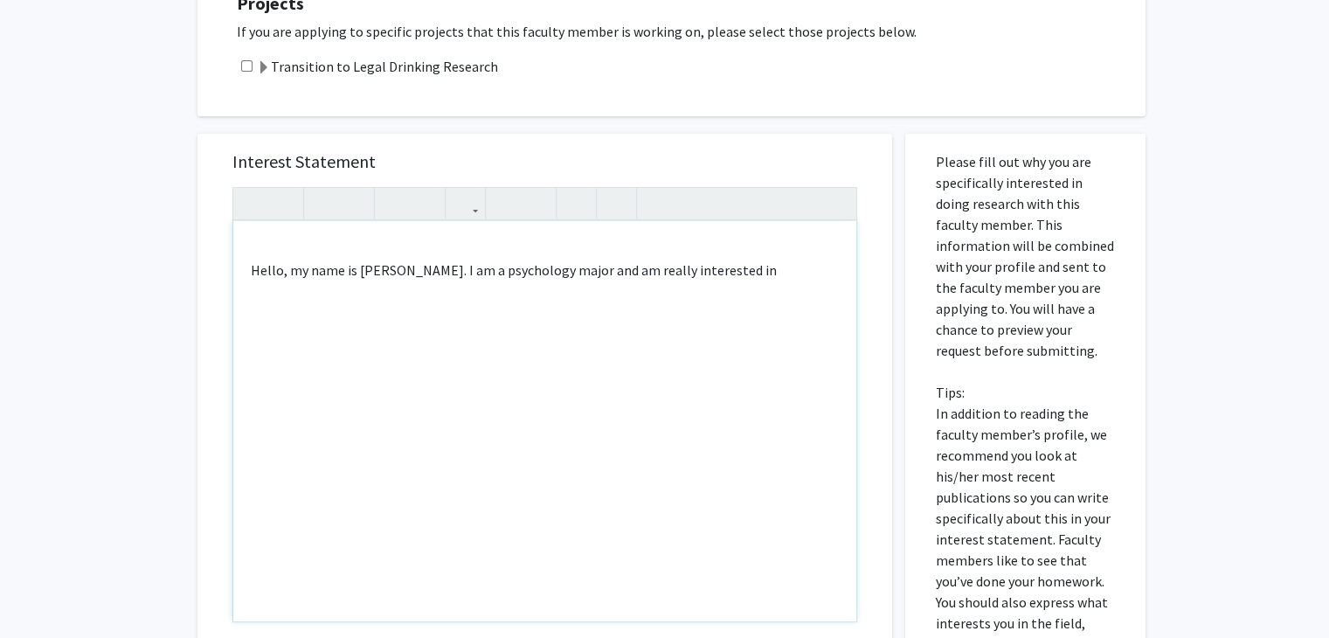
type textarea "<br><p><span style="font-size: 1rem;">Hello, my name is [PERSON_NAME]. I am a p…"
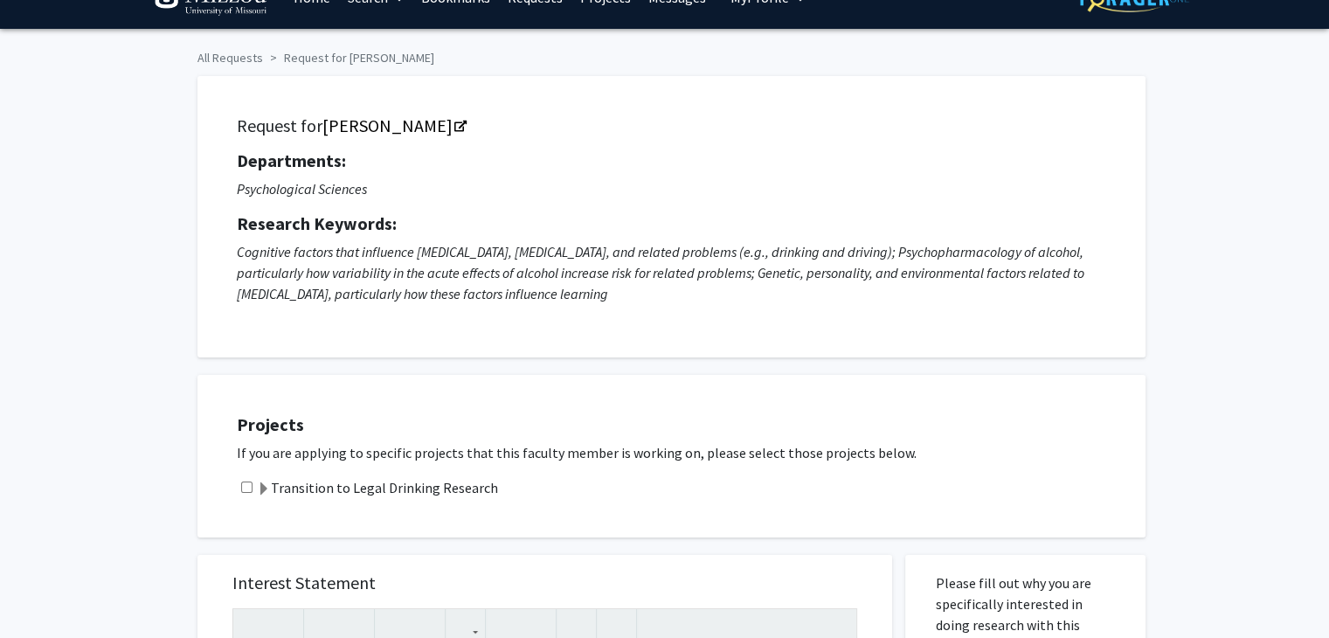
scroll to position [0, 0]
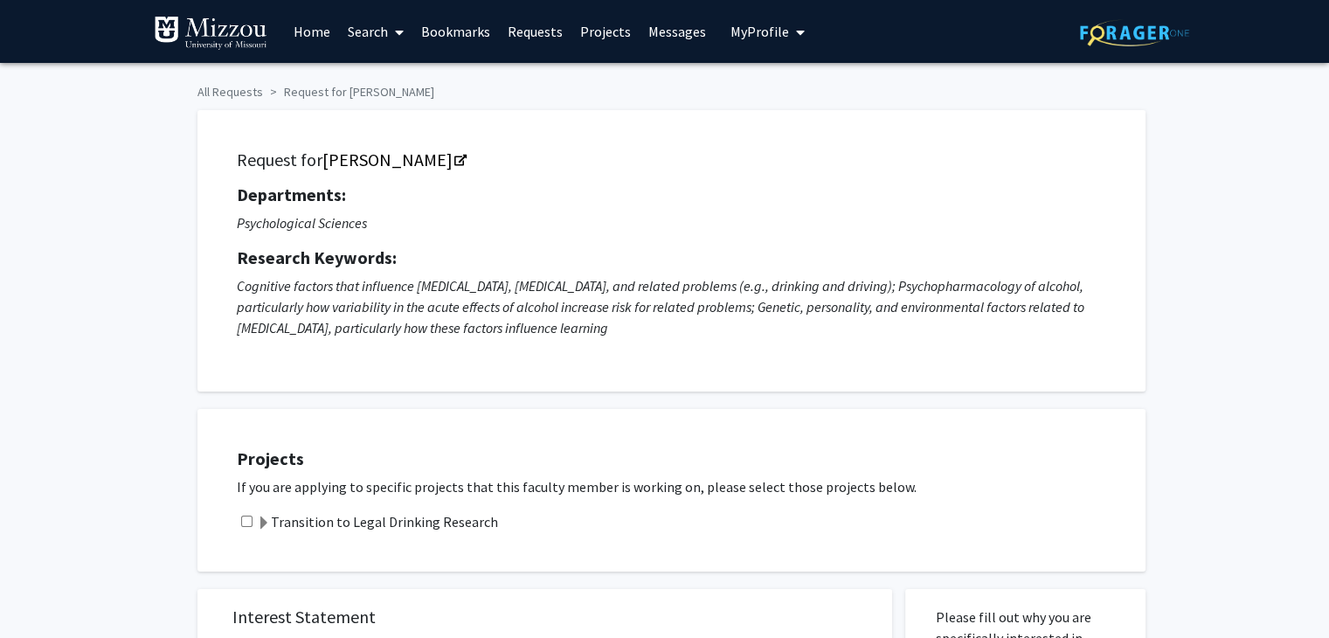
click at [275, 523] on label "Transition to Legal Drinking Research" at bounding box center [377, 521] width 241 height 21
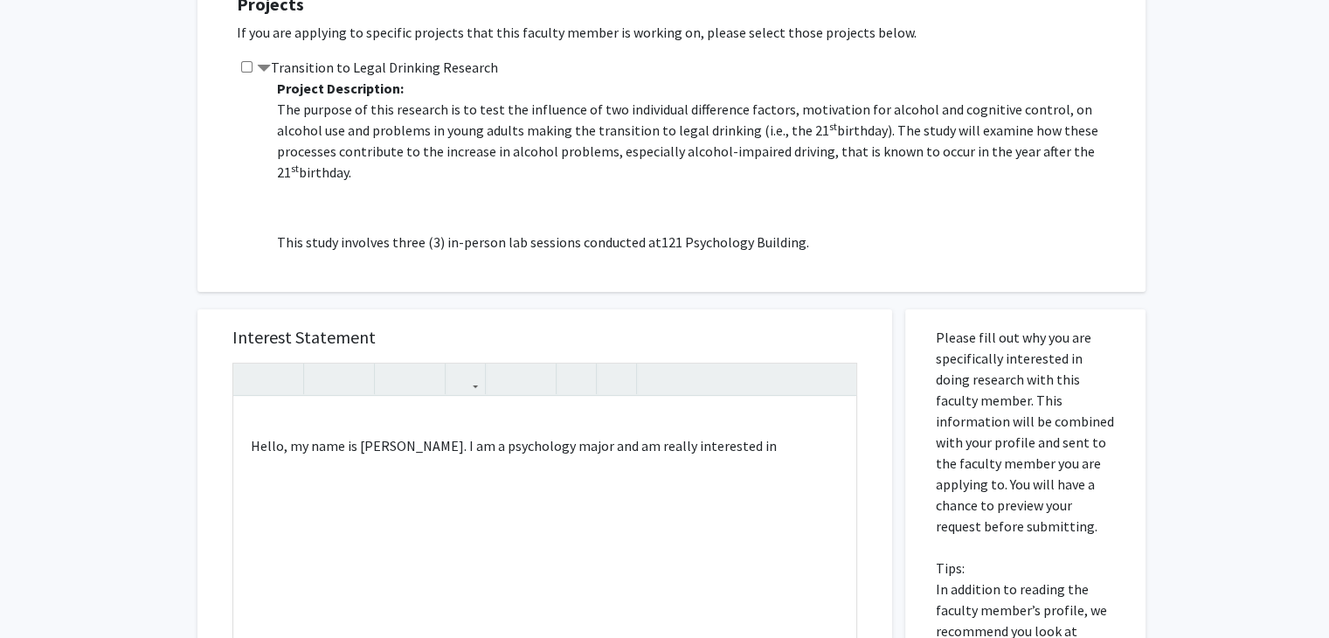
click at [245, 67] on input "checkbox" at bounding box center [246, 66] width 11 height 11
checkbox input "true"
click at [755, 454] on p "Hello, my name is [PERSON_NAME]. I am a psychology major and am really interest…" at bounding box center [545, 445] width 588 height 21
click at [781, 452] on p "Hello, my name is [PERSON_NAME]. I am a psychology major and am really interest…" at bounding box center [545, 445] width 588 height 21
click at [805, 441] on span "Hello, my name is [PERSON_NAME]. I am a psychology major and am really interest…" at bounding box center [528, 456] width 554 height 38
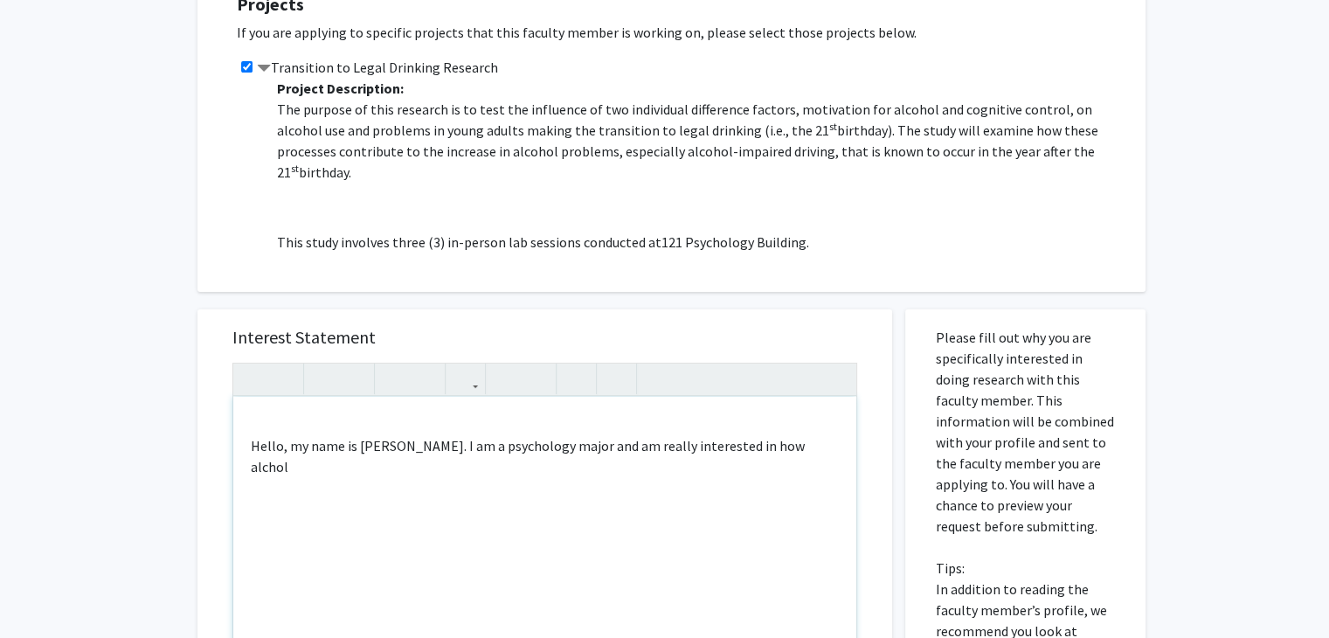
click at [805, 445] on span "Hello, my name is [PERSON_NAME]. I am a psychology major and am really interest…" at bounding box center [528, 456] width 554 height 38
click at [759, 446] on span "Hello, my name is [PERSON_NAME]. I am a psychology major and am really interest…" at bounding box center [528, 456] width 554 height 38
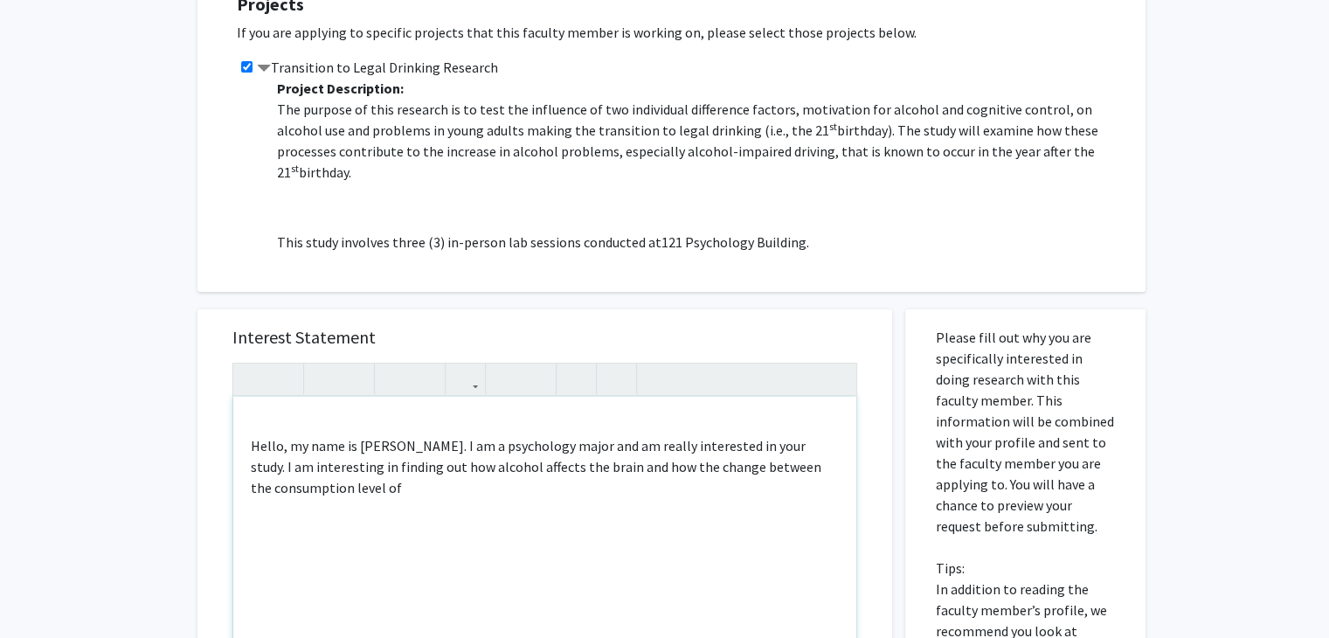
click at [471, 483] on p "Hello, my name is [PERSON_NAME]. I am a psychology major and am really interest…" at bounding box center [545, 466] width 588 height 63
click at [790, 468] on p "Hello, my name is [PERSON_NAME]. I am a psychology major and am really interest…" at bounding box center [545, 466] width 588 height 63
click at [799, 468] on span "Hello, my name is [PERSON_NAME]. I am a psychology major and am really interest…" at bounding box center [536, 466] width 571 height 59
drag, startPoint x: 799, startPoint y: 468, endPoint x: 776, endPoint y: 461, distance: 24.0
click at [776, 461] on span "Hello, my name is [PERSON_NAME]. I am a psychology major and am really interest…" at bounding box center [536, 466] width 571 height 59
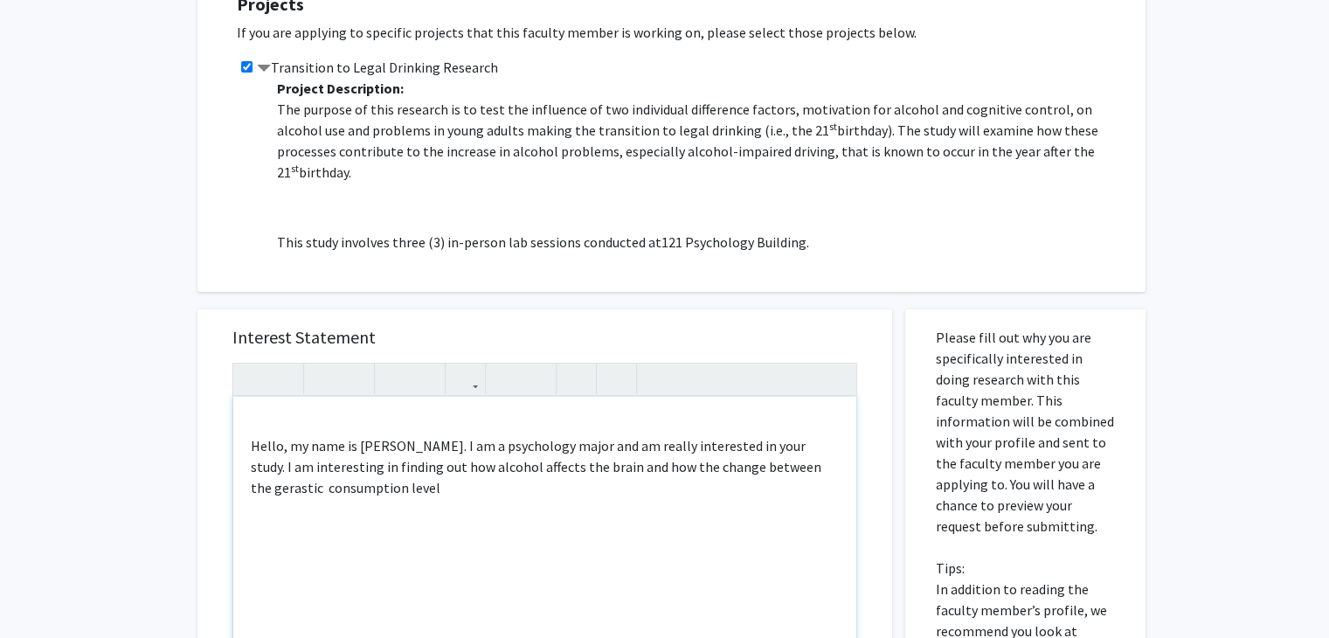
click at [817, 475] on p "Hello, my name is [PERSON_NAME]. I am a psychology major and am really interest…" at bounding box center [545, 466] width 588 height 63
click at [815, 463] on span "Hello, my name is [PERSON_NAME]. I am a psychology major and am really interest…" at bounding box center [536, 466] width 571 height 59
click at [815, 471] on span "Hello, my name is [PERSON_NAME]. I am a psychology major and am really interest…" at bounding box center [536, 466] width 571 height 59
click at [835, 472] on p "Hello, my name is [PERSON_NAME]. I am a psychology major and am really interest…" at bounding box center [545, 466] width 588 height 63
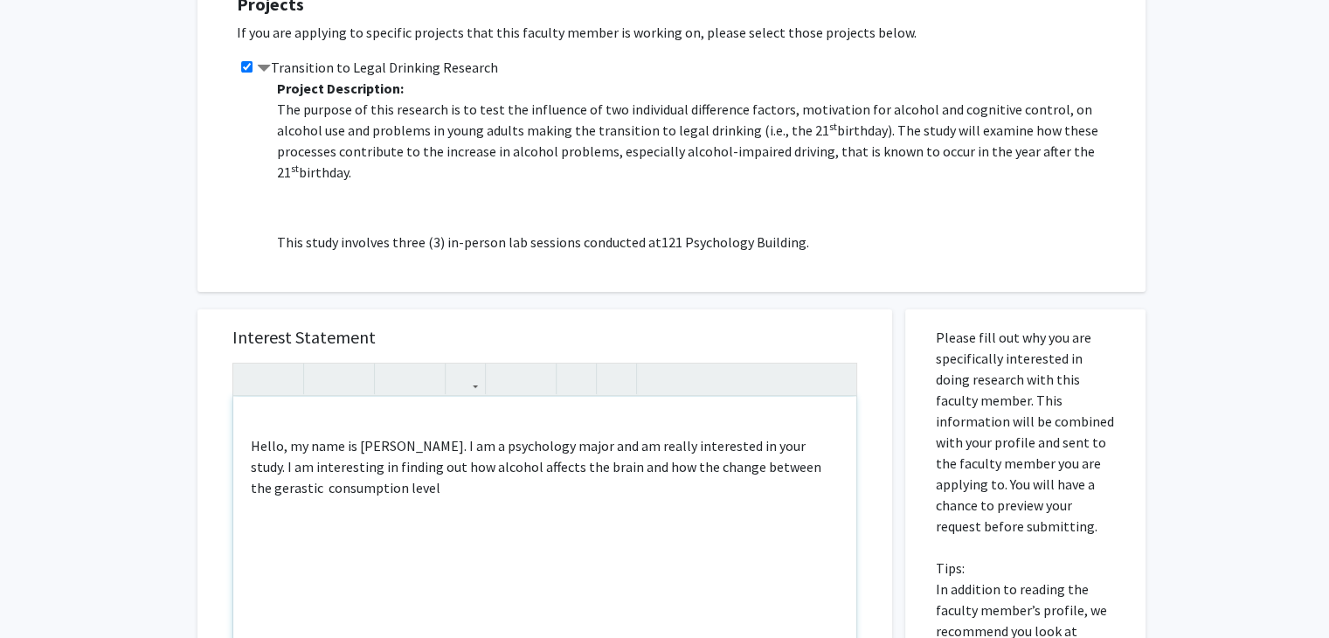
click at [835, 470] on p "Hello, my name is [PERSON_NAME]. I am a psychology major and am really interest…" at bounding box center [545, 466] width 588 height 63
click at [836, 469] on p "Hello, my name is [PERSON_NAME]. I am a psychology major and am really interest…" at bounding box center [545, 466] width 588 height 63
click at [257, 487] on span "Hello, my name is [PERSON_NAME]. I am a psychology major and am really interest…" at bounding box center [536, 466] width 571 height 59
click at [800, 467] on span "Hello, my name is [PERSON_NAME]. I am a psychology major and am really interest…" at bounding box center [536, 466] width 571 height 59
drag, startPoint x: 800, startPoint y: 467, endPoint x: 790, endPoint y: 475, distance: 12.4
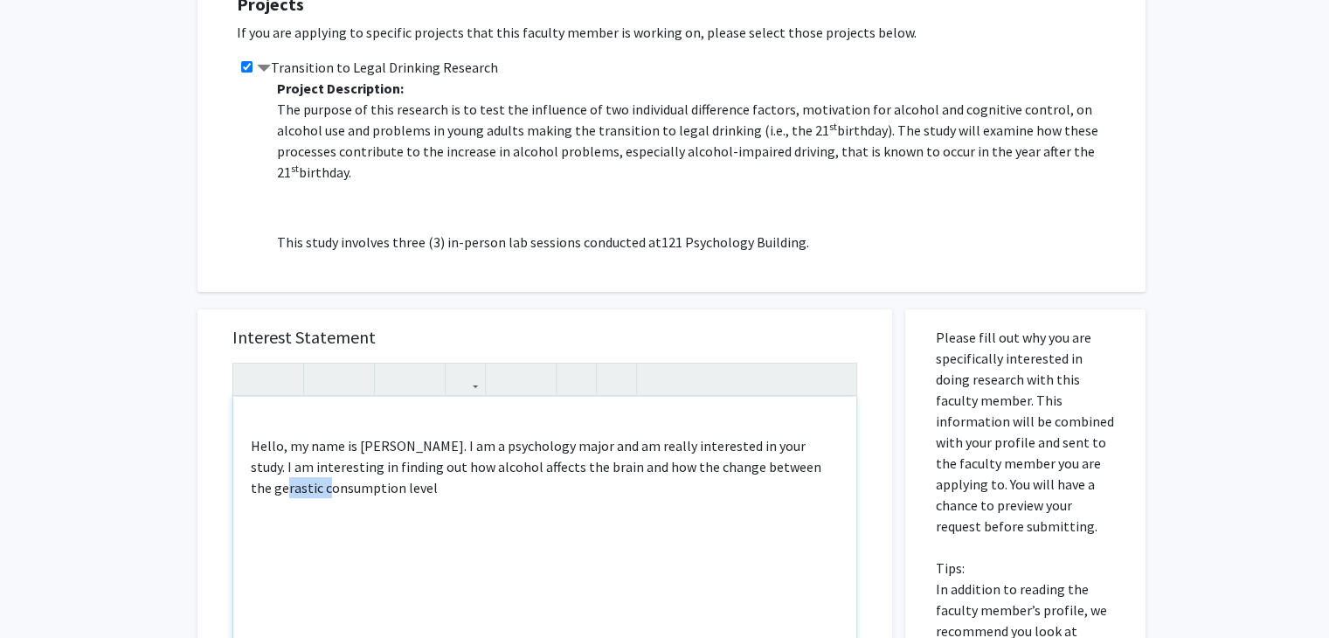
click at [790, 475] on p "Hello, my name is [PERSON_NAME]. I am a psychology major and am really interest…" at bounding box center [545, 466] width 588 height 63
click at [432, 495] on p "Hello, my name is [PERSON_NAME]. I am a psychology major and am really interest…" at bounding box center [545, 466] width 588 height 63
click at [398, 492] on p "Hello, my name is [PERSON_NAME]. I am a psychology major and am really interest…" at bounding box center [545, 466] width 588 height 63
drag, startPoint x: 398, startPoint y: 492, endPoint x: 684, endPoint y: 466, distance: 287.8
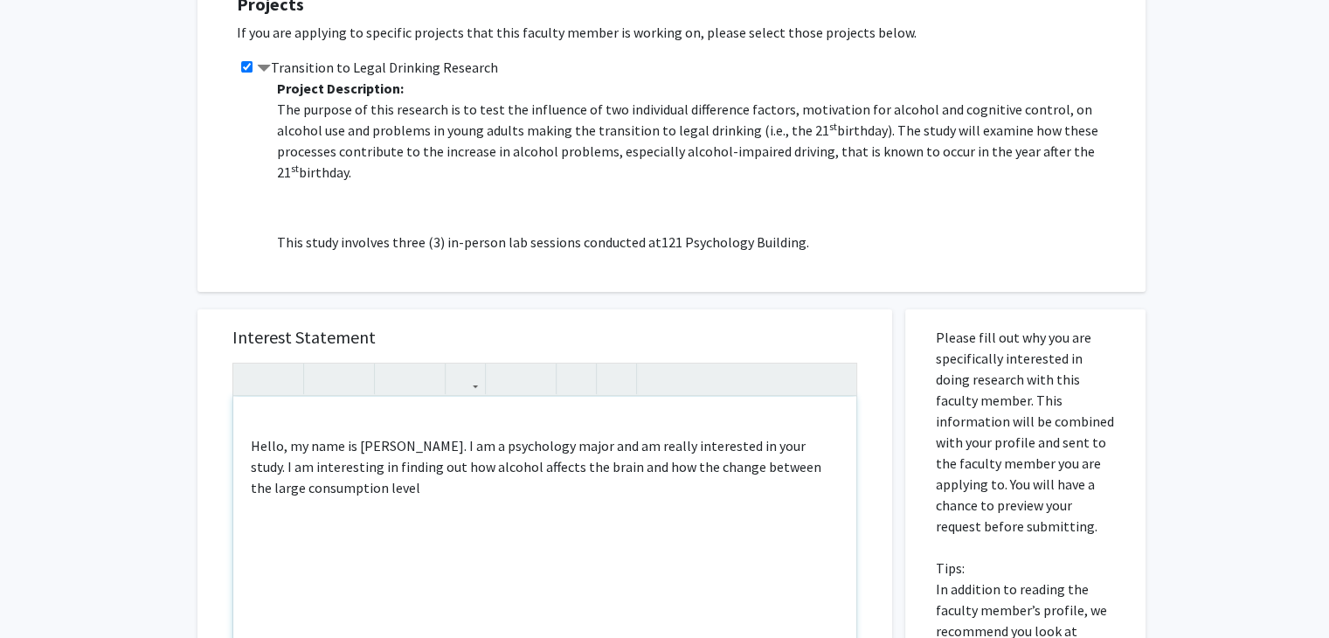
click at [684, 466] on p "Hello, my name is [PERSON_NAME]. I am a psychology major and am really interest…" at bounding box center [545, 466] width 588 height 63
click at [674, 479] on p "Hello, my name is [PERSON_NAME]. I am a psychology major and am really interest…" at bounding box center [545, 466] width 588 height 63
drag, startPoint x: 670, startPoint y: 479, endPoint x: 708, endPoint y: 475, distance: 37.8
click at [708, 475] on p "Hello, my name is [PERSON_NAME]. I am a psychology major and am really interest…" at bounding box center [545, 466] width 588 height 63
click at [517, 482] on span "Hello, my name is [PERSON_NAME]. I am a psychology major and am really interest…" at bounding box center [528, 466] width 555 height 59
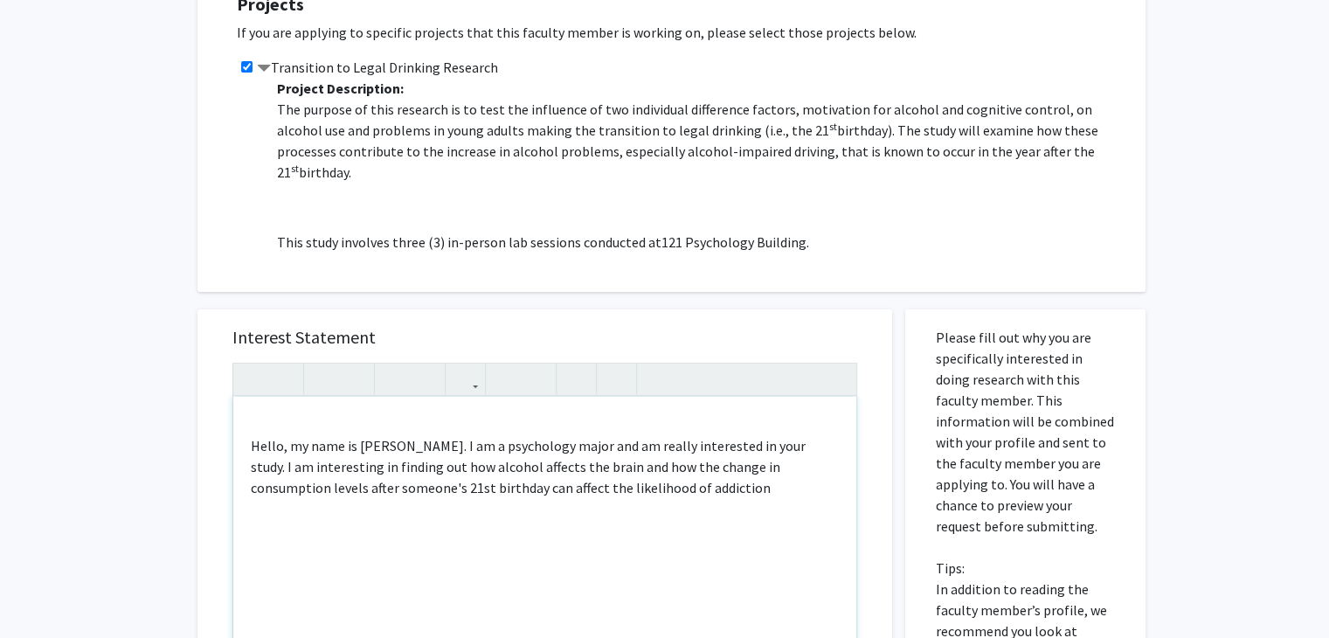
click at [654, 496] on p "Hello, my name is [PERSON_NAME]. I am a psychology major and am really interest…" at bounding box center [545, 466] width 588 height 63
drag, startPoint x: 654, startPoint y: 496, endPoint x: 238, endPoint y: 440, distance: 419.7
click at [238, 440] on div "Hello, my name is [PERSON_NAME]. I am a psychology major and am really interest…" at bounding box center [544, 597] width 623 height 400
copy span "Hello, my name is [PERSON_NAME]. I am a psychology major and am really interest…"
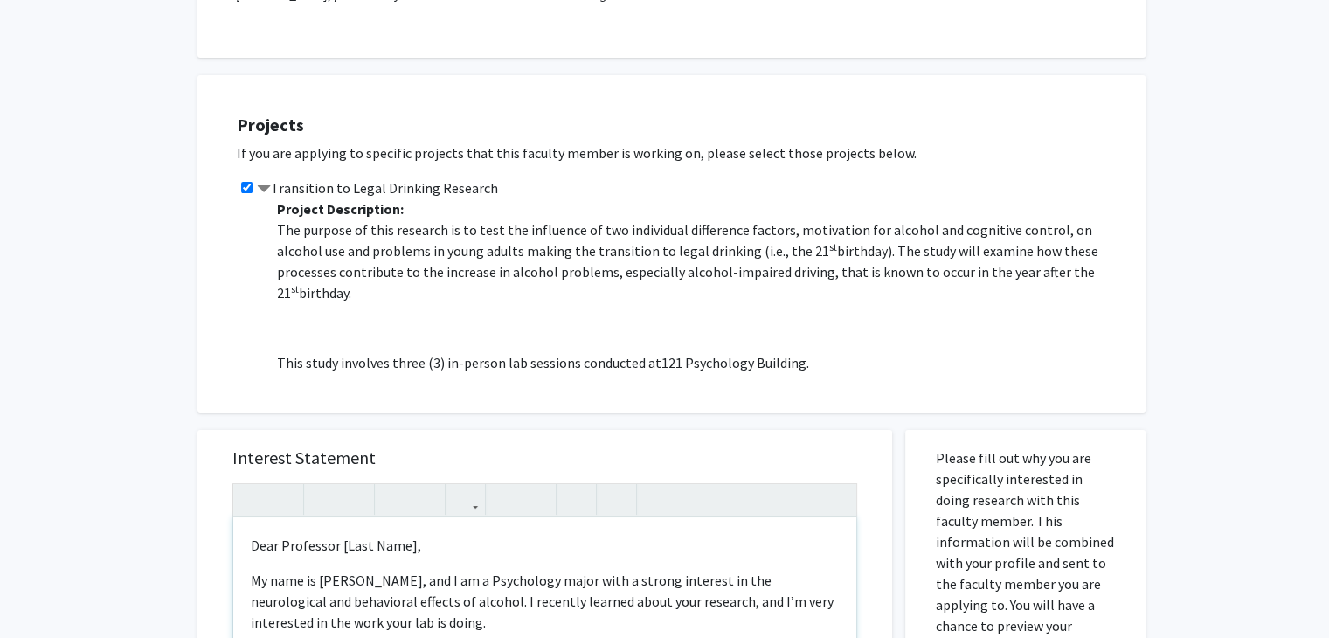
scroll to position [348, 0]
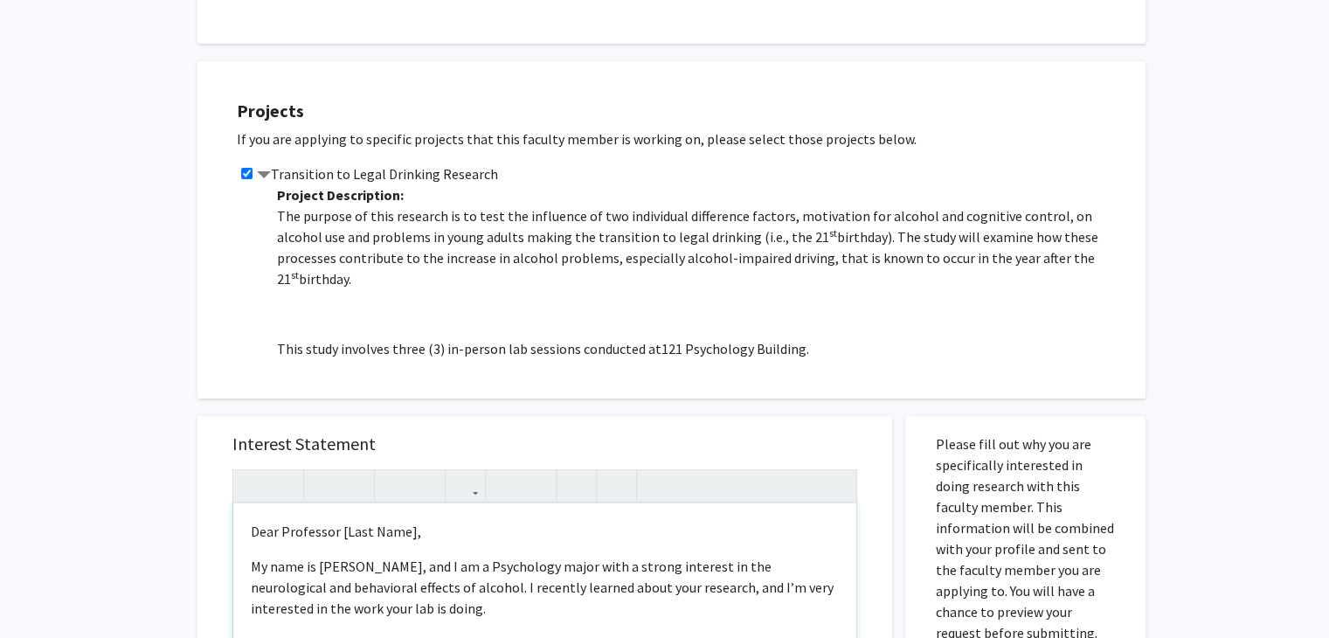
click at [390, 527] on p "Dear Professor [Last Name]," at bounding box center [545, 531] width 588 height 21
drag, startPoint x: 390, startPoint y: 527, endPoint x: 357, endPoint y: 527, distance: 32.3
click at [357, 527] on p "Dear Professor [Last Name]," at bounding box center [545, 531] width 588 height 21
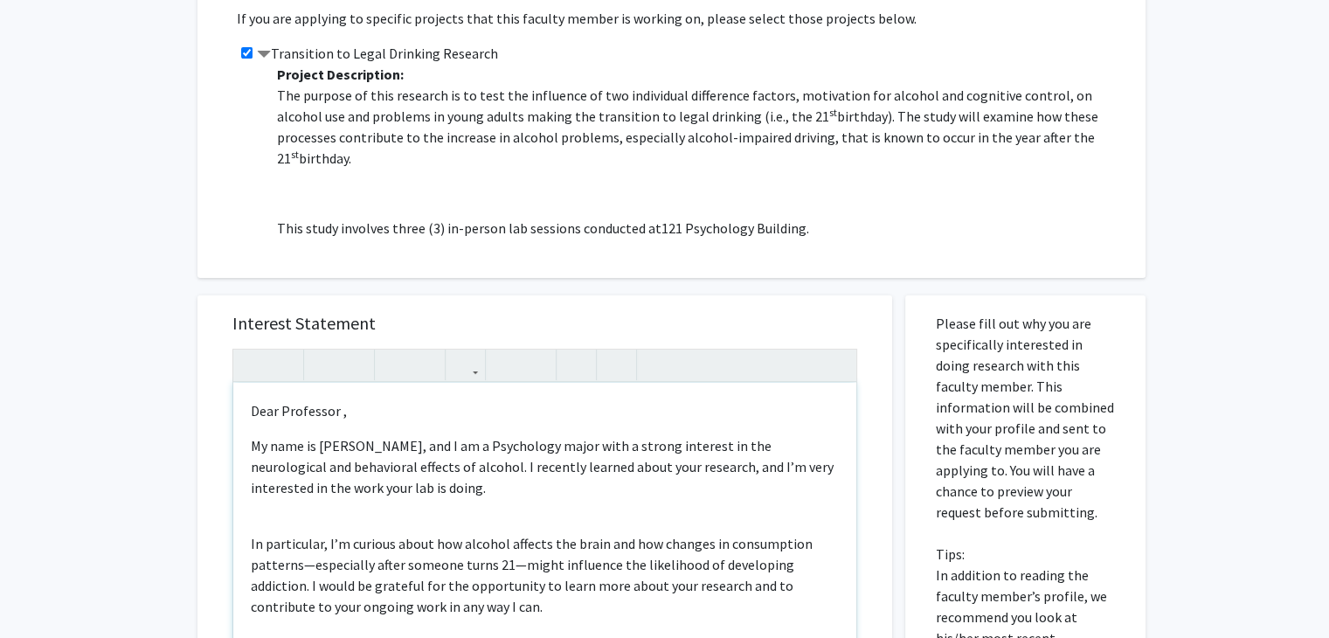
scroll to position [471, 0]
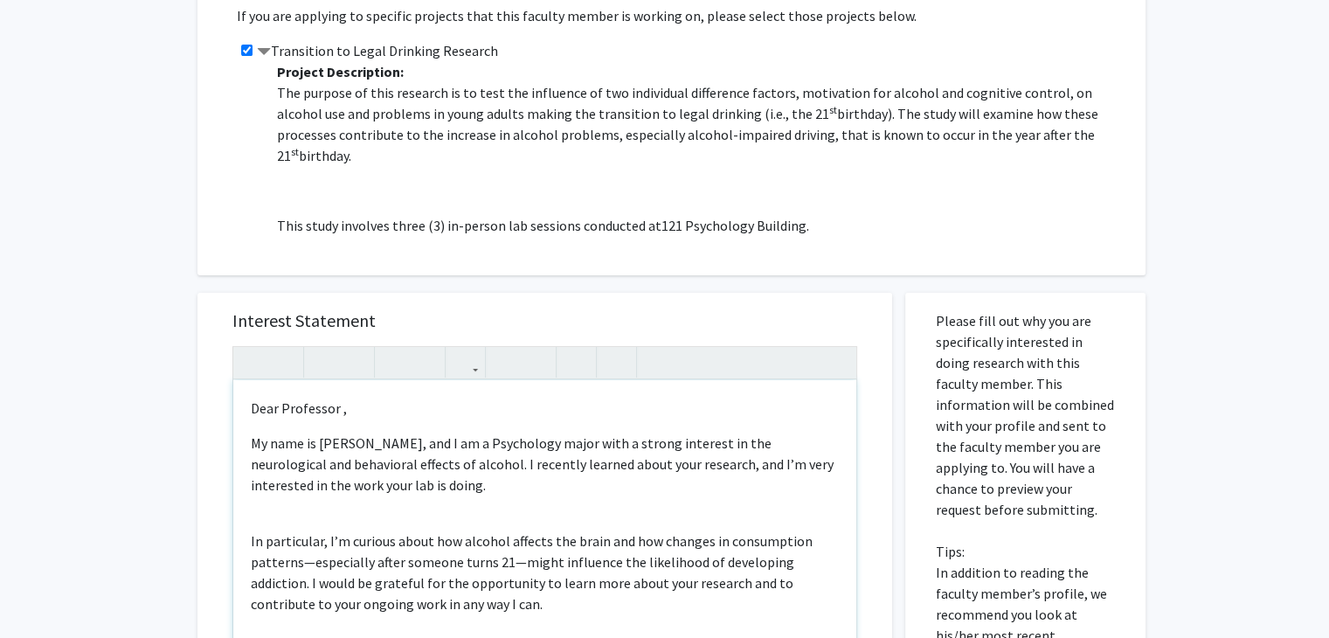
click at [357, 408] on p "Dear Professor ," at bounding box center [545, 408] width 588 height 21
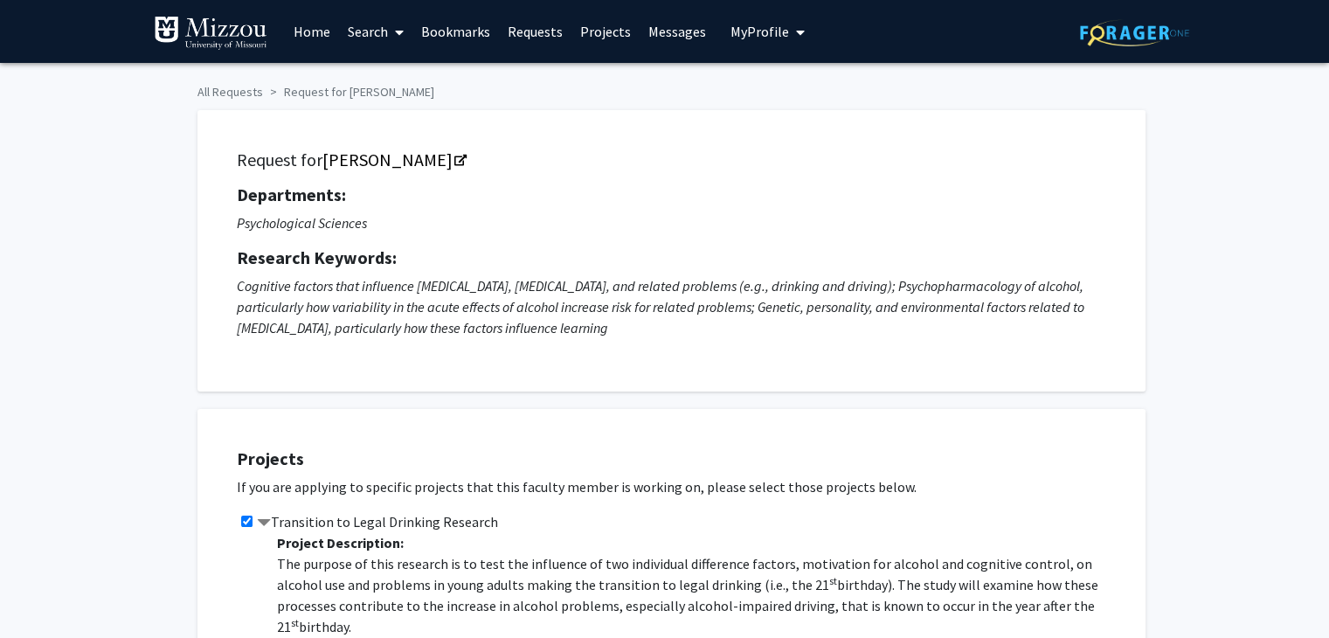
scroll to position [0, 0]
click at [392, 163] on link "[PERSON_NAME]" at bounding box center [393, 160] width 142 height 22
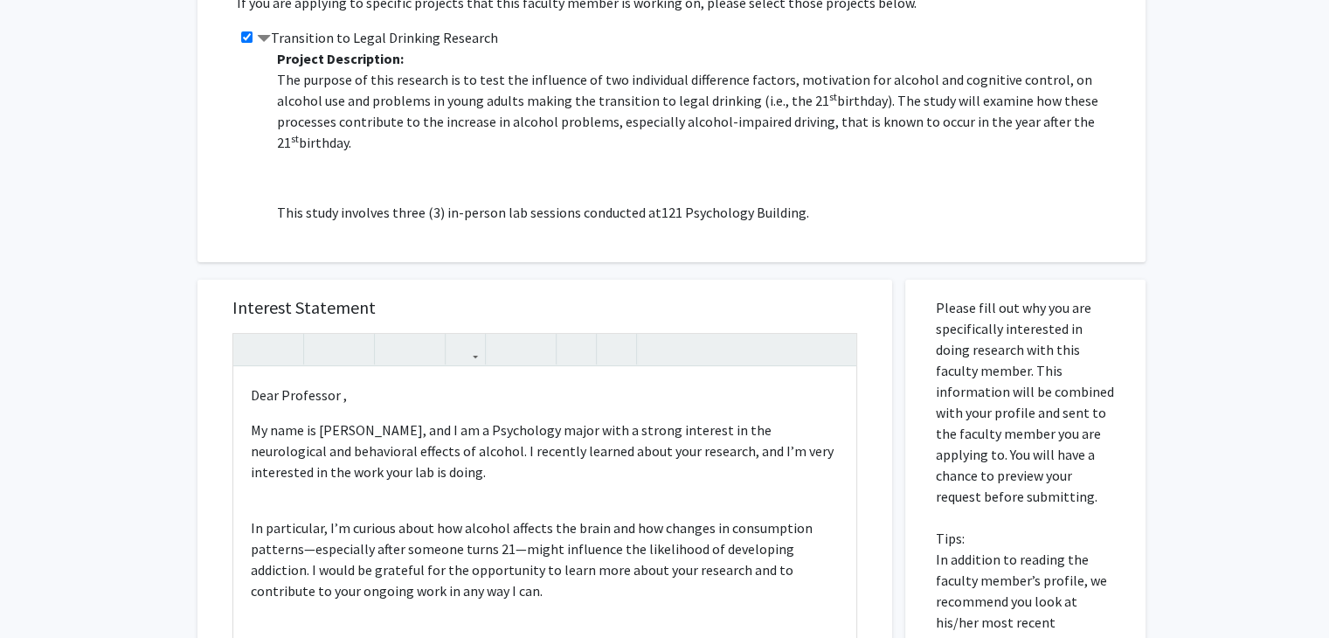
scroll to position [489, 0]
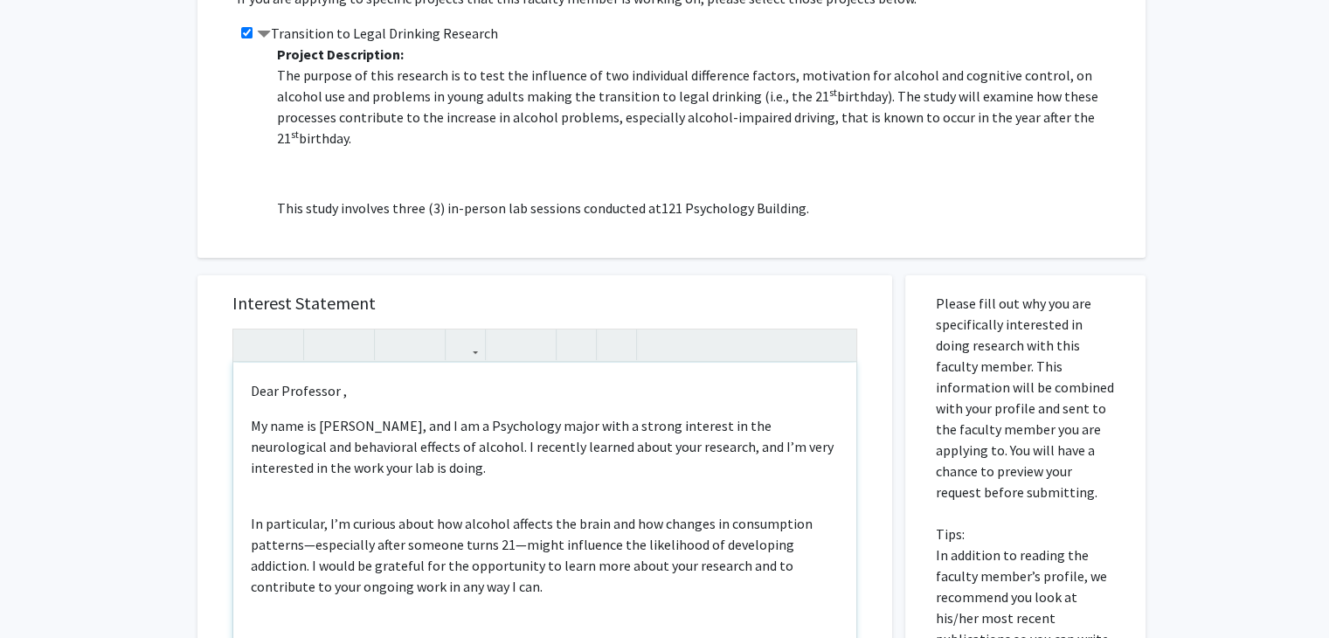
click at [355, 388] on p "Dear Professor ," at bounding box center [545, 390] width 588 height 21
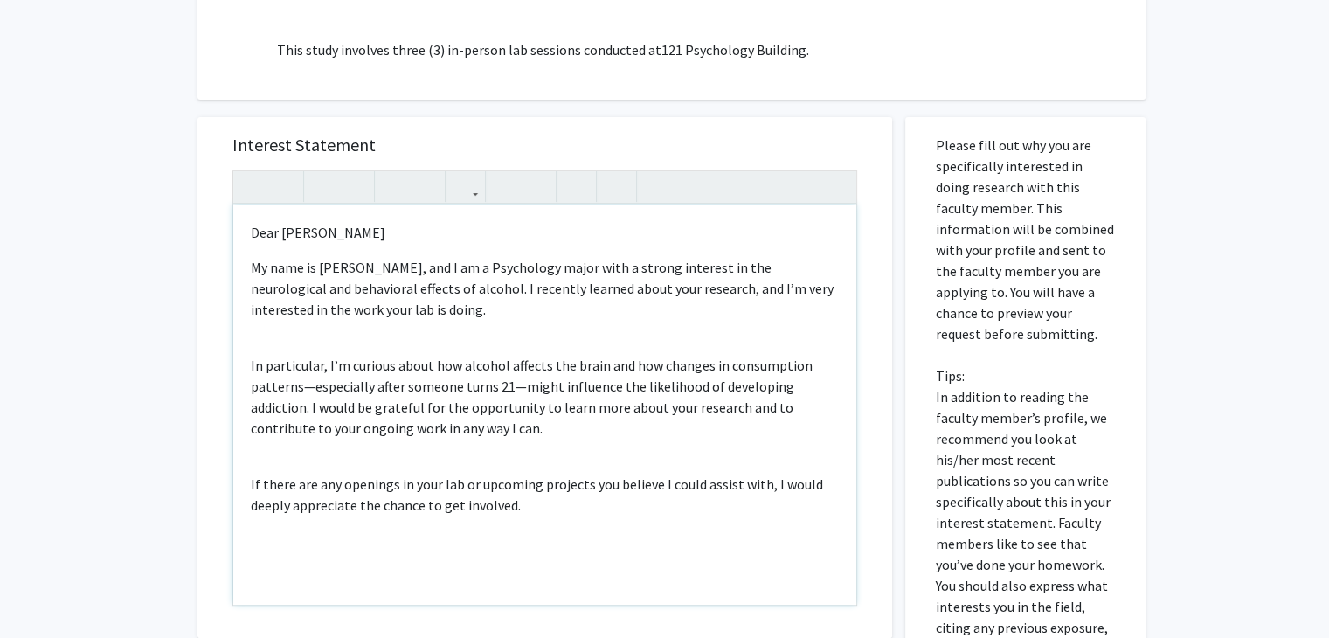
scroll to position [647, 0]
click at [430, 267] on p "My name is [PERSON_NAME], and I am a Psychology major with a strong interest in…" at bounding box center [545, 288] width 588 height 63
click at [410, 284] on p "My name is [PERSON_NAME], I am a Psychology major with a strong interest in the…" at bounding box center [545, 288] width 588 height 63
click at [412, 284] on p "My name is [PERSON_NAME], I am a Psychology major with a strong interest in the…" at bounding box center [545, 288] width 588 height 63
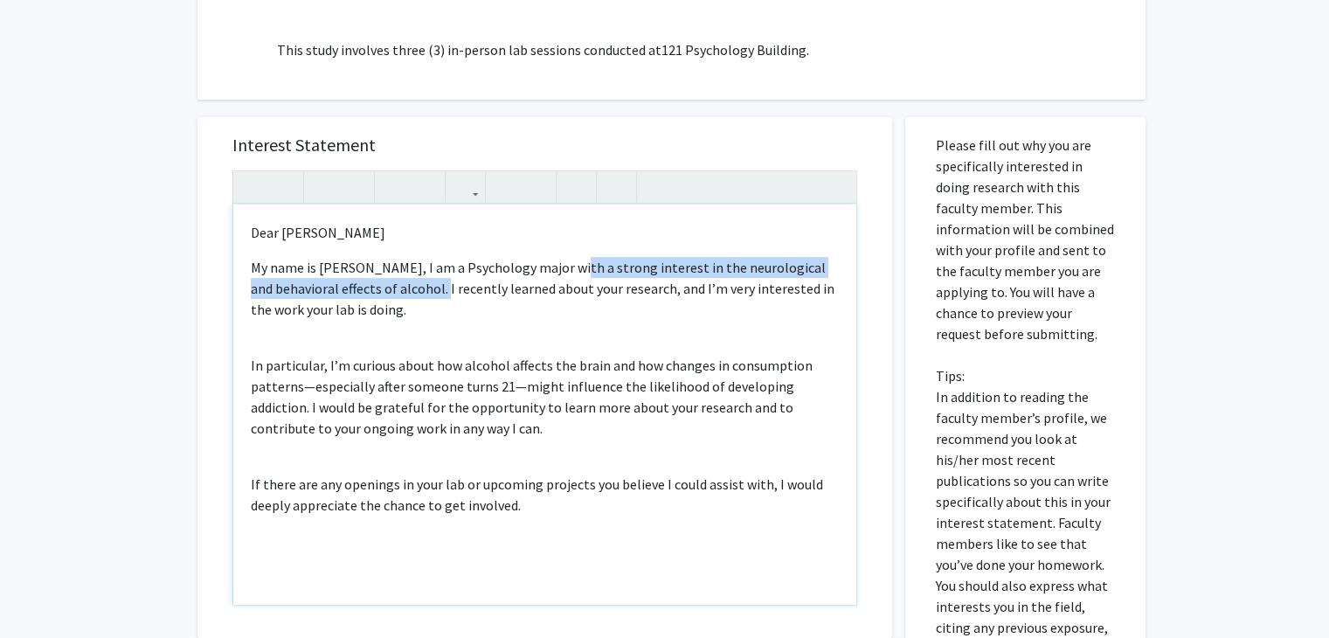
drag, startPoint x: 412, startPoint y: 284, endPoint x: 570, endPoint y: 269, distance: 158.0
click at [570, 269] on p "My name is [PERSON_NAME], I am a Psychology major with a strong interest in the…" at bounding box center [545, 288] width 588 height 63
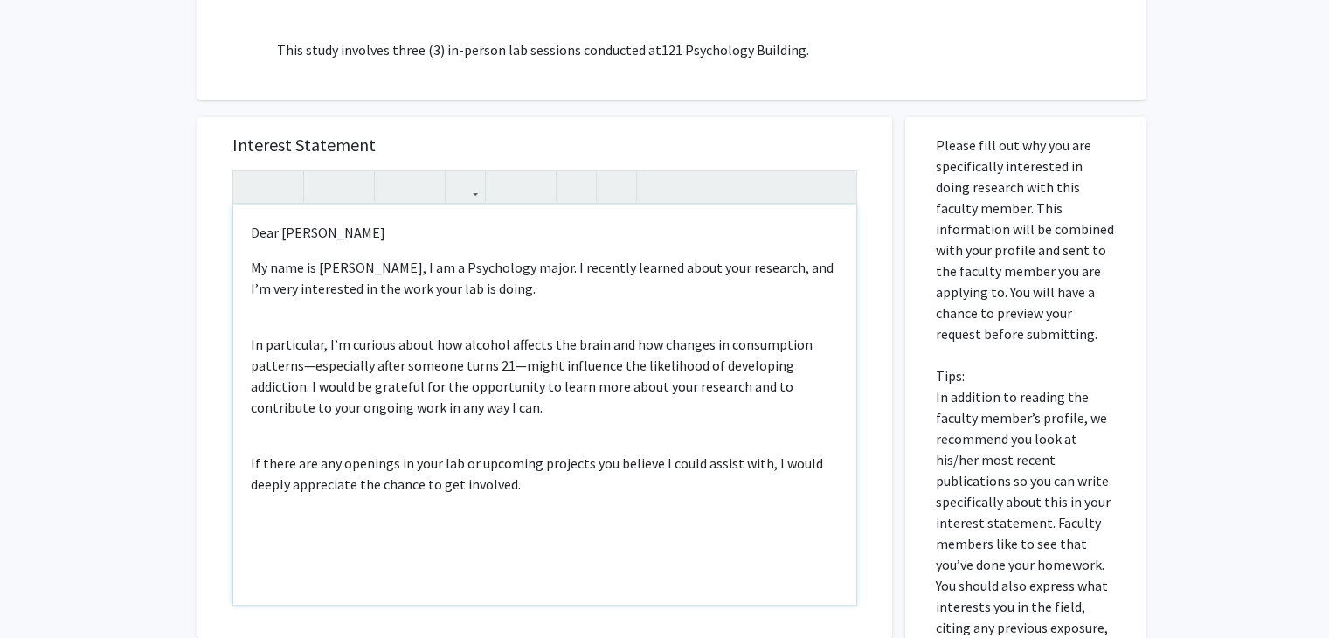
click at [567, 268] on p "My name is [PERSON_NAME], I am a Psychology major. I recently learned about you…" at bounding box center [545, 278] width 588 height 42
click at [794, 271] on p "My name is [PERSON_NAME], I am a Psychology major. I recently learned about you…" at bounding box center [545, 278] width 588 height 42
click at [491, 286] on p "My name is [PERSON_NAME], I am a Psychology major. I recently learned about you…" at bounding box center [545, 278] width 588 height 42
drag, startPoint x: 491, startPoint y: 286, endPoint x: 364, endPoint y: 291, distance: 126.8
click at [364, 291] on p "My name is [PERSON_NAME], I am a Psychology major. I recently learned about you…" at bounding box center [545, 278] width 588 height 42
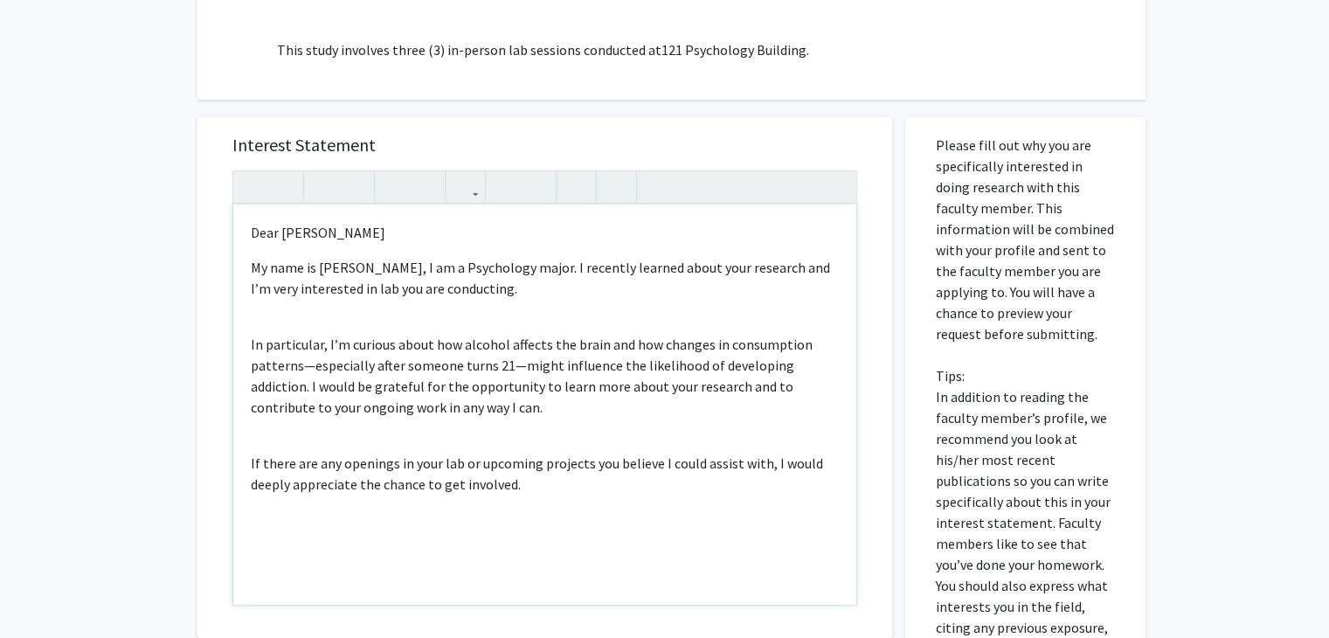
click at [244, 341] on div "Dear [PERSON_NAME] My name is [PERSON_NAME], I am a Psychology major. I recentl…" at bounding box center [544, 405] width 623 height 400
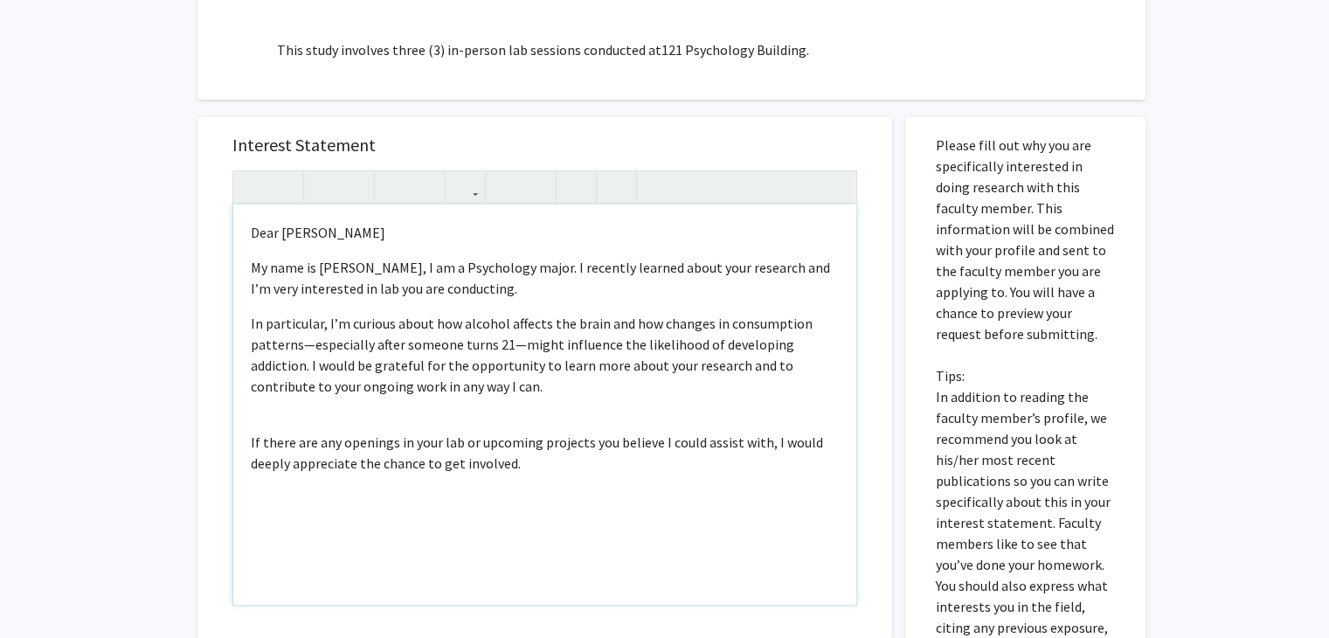
click at [308, 343] on p "In particular, I’m curious about how alcohol affects the brain and how changes …" at bounding box center [545, 355] width 588 height 84
click at [426, 338] on p "In particular, I’m curious about how alcohol affects the brain and how changes …" at bounding box center [545, 355] width 588 height 84
drag, startPoint x: 426, startPoint y: 338, endPoint x: 278, endPoint y: 349, distance: 148.9
click at [278, 349] on p "In particular, I’m curious about how alcohol affects the brain and how changes …" at bounding box center [545, 355] width 588 height 84
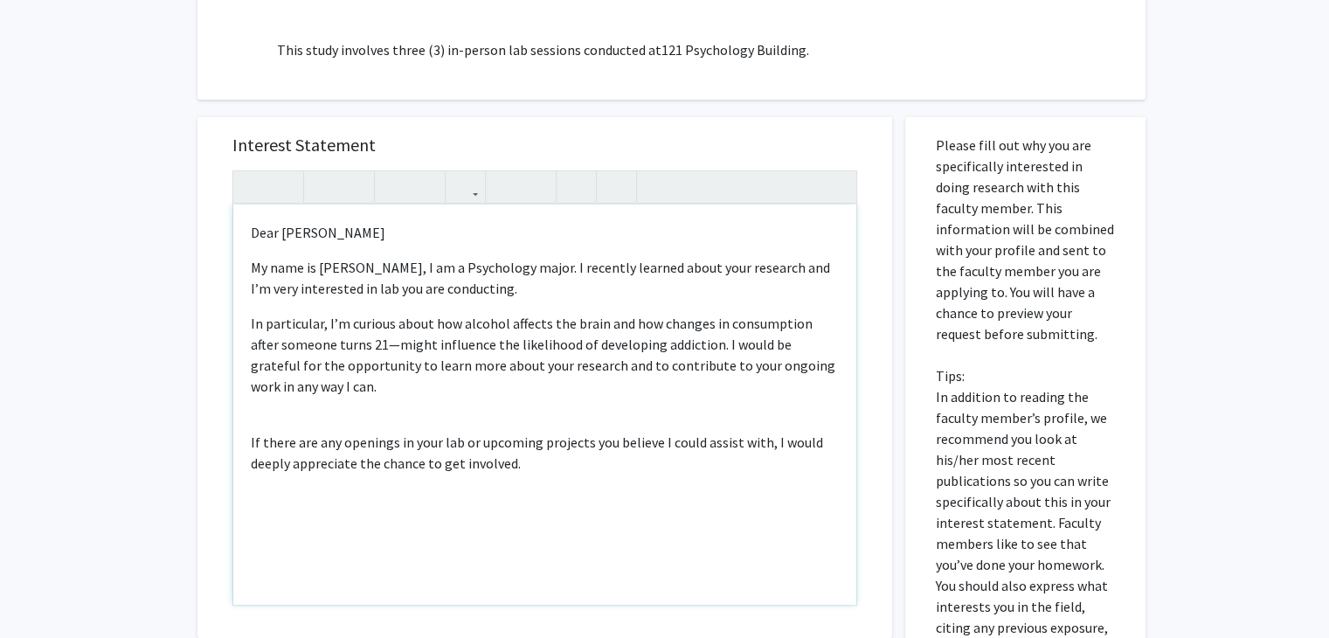
click at [364, 341] on p "In particular, I’m curious about how alcohol affects the brain and how changes …" at bounding box center [545, 355] width 588 height 84
click at [378, 342] on p "In particular, I’m curious about how alcohol affects the brain and how changes …" at bounding box center [545, 355] width 588 height 84
click at [409, 343] on p "In particular, I’m curious about how alcohol affects the brain and how changes …" at bounding box center [545, 355] width 588 height 84
click at [370, 346] on p "In particular, I’m curious about how alcohol affects the brain and how changes …" at bounding box center [545, 355] width 588 height 84
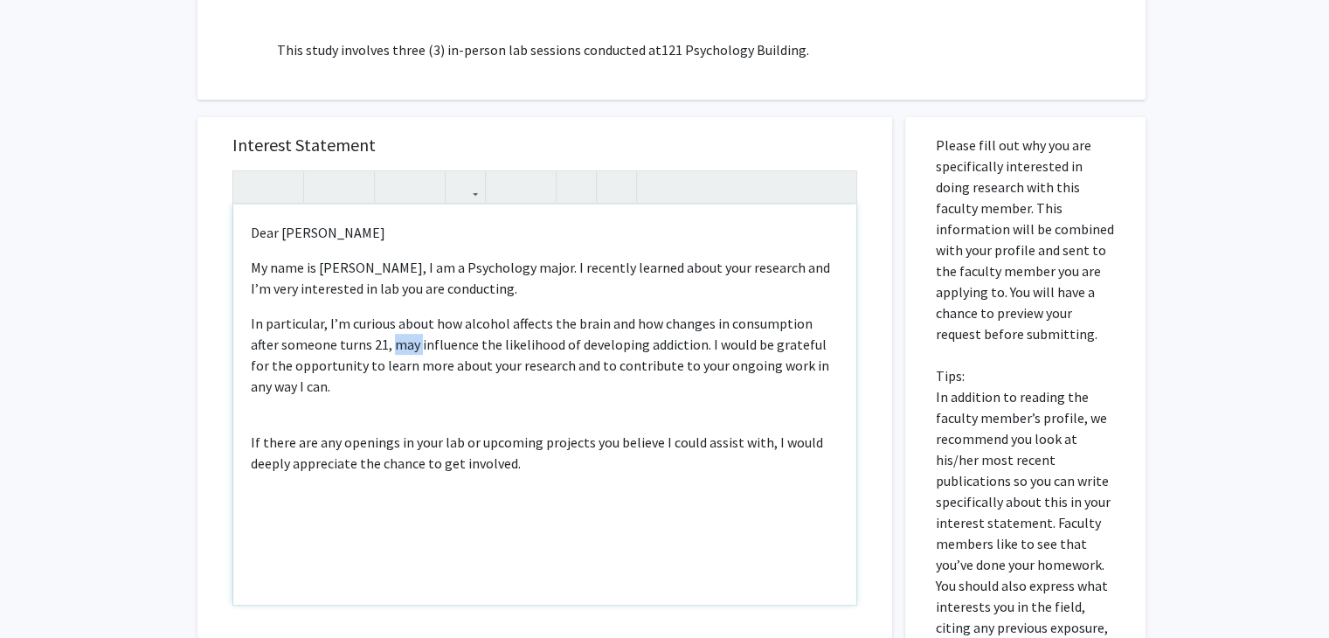
click at [370, 346] on p "In particular, I’m curious about how alcohol affects the brain and how changes …" at bounding box center [545, 355] width 588 height 84
click at [454, 382] on p "In particular, I’m curious about how alcohol affects the brain and how changes …" at bounding box center [545, 355] width 588 height 84
click at [399, 383] on p "In particular, I’m curious about how alcohol affects the brain and how changes …" at bounding box center [545, 355] width 588 height 84
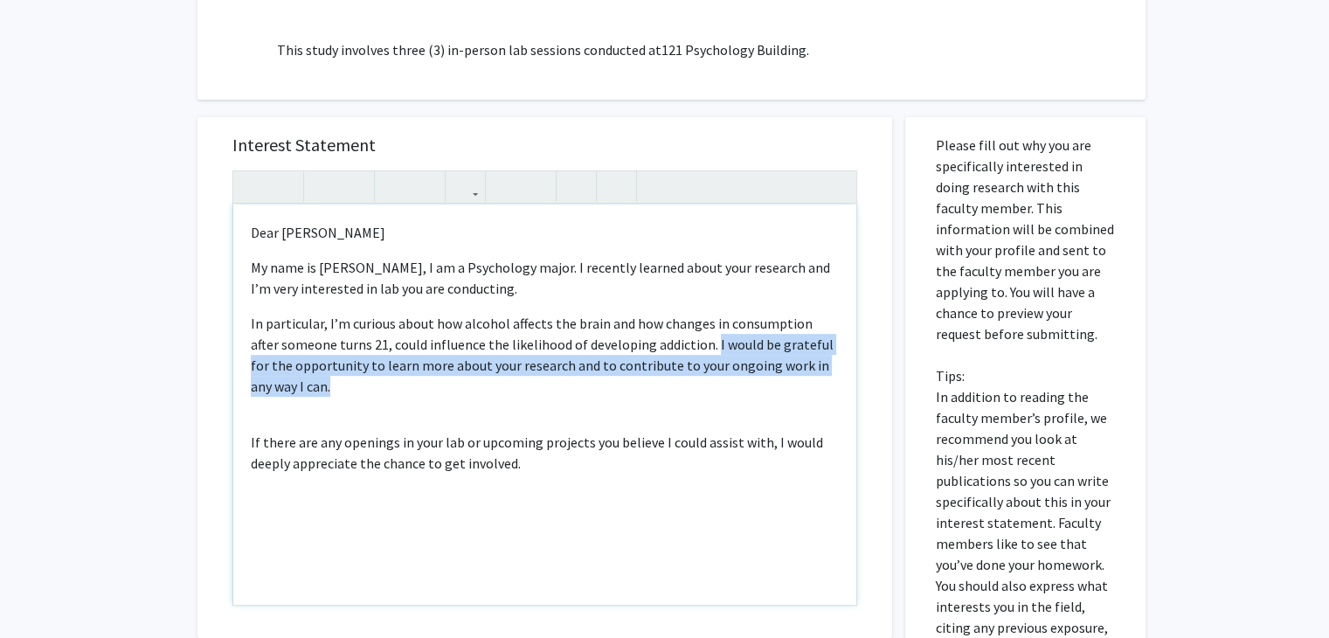
drag, startPoint x: 399, startPoint y: 383, endPoint x: 678, endPoint y: 338, distance: 282.3
click at [678, 338] on p "In particular, I’m curious about how alcohol affects the brain and how changes …" at bounding box center [545, 355] width 588 height 84
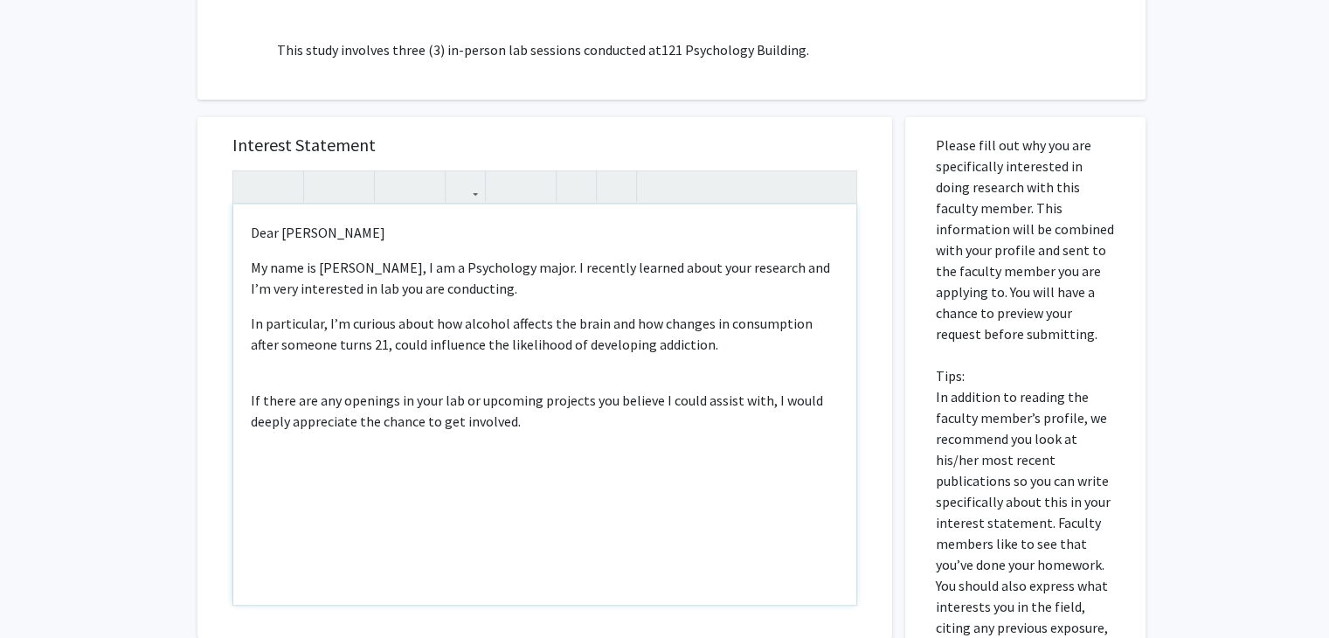
click at [242, 401] on div "Dear [PERSON_NAME] My name is [PERSON_NAME], I am a Psychology major. I recentl…" at bounding box center [544, 405] width 623 height 400
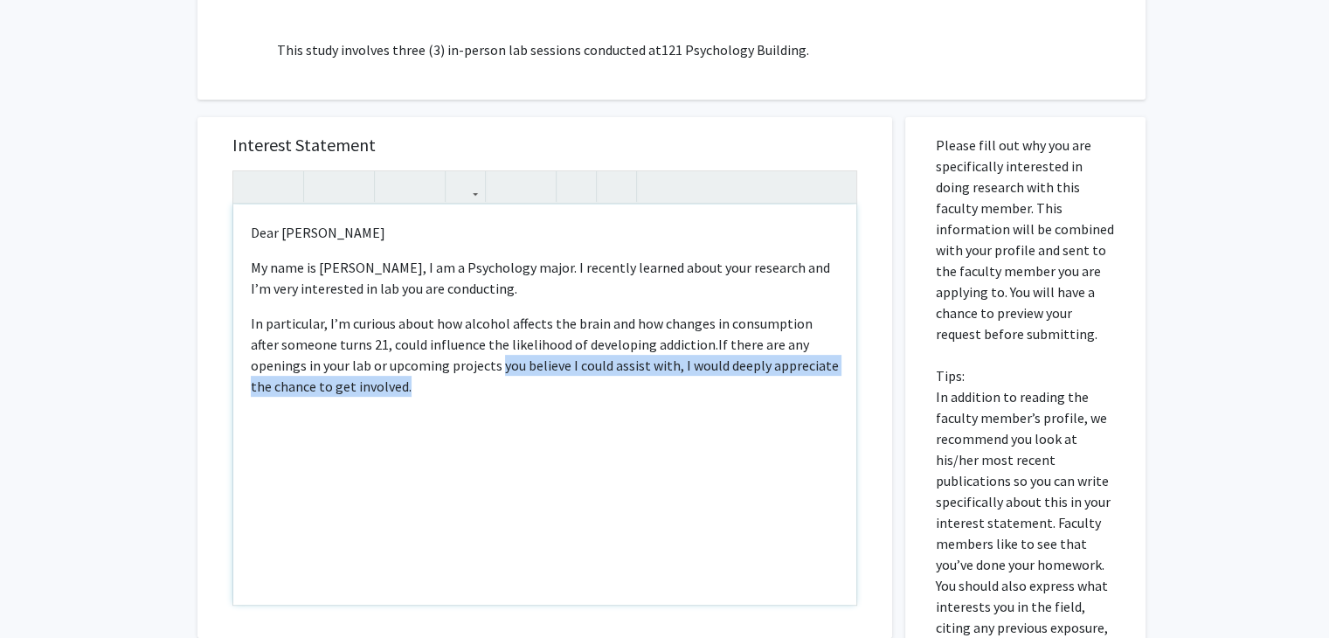
drag, startPoint x: 396, startPoint y: 389, endPoint x: 428, endPoint y: 371, distance: 36.8
click at [428, 371] on p "In particular, I’m curious about how alcohol affects the brain and how changes …" at bounding box center [545, 355] width 588 height 84
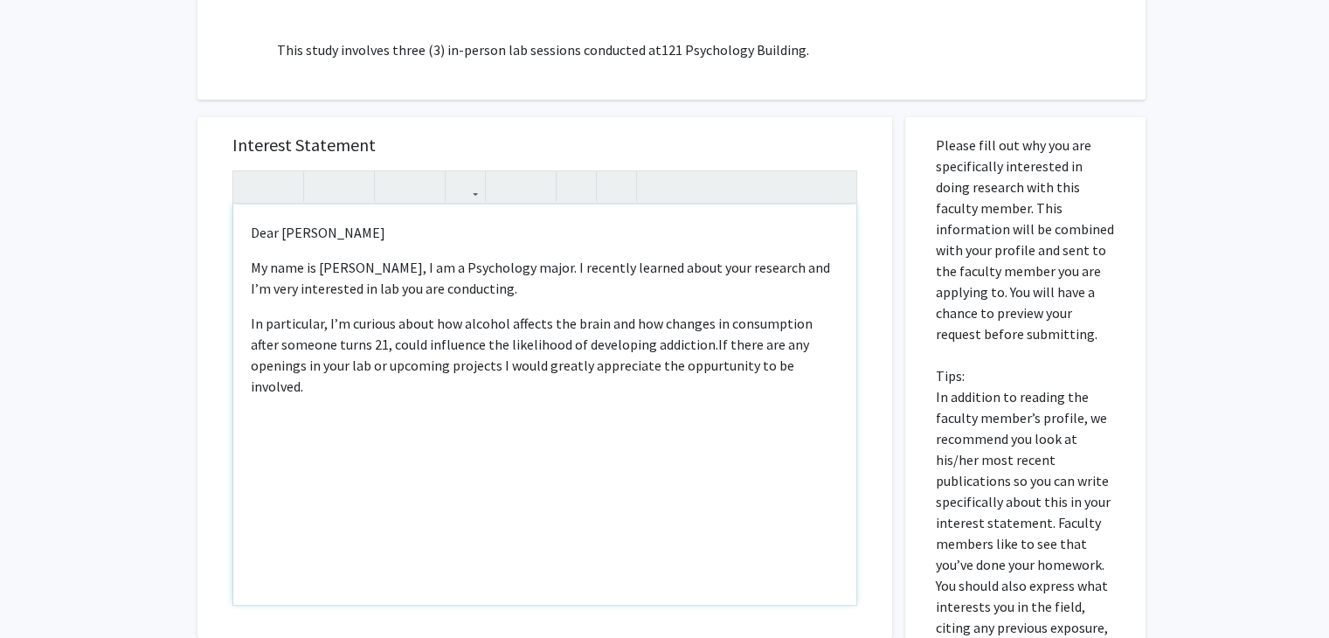
click at [641, 364] on span "If there are any openings in your lab or upcoming projects I would greatly appr…" at bounding box center [530, 365] width 558 height 59
click at [245, 324] on div "Dear [PERSON_NAME] My name is [PERSON_NAME], I am a Psychology major. I recentl…" at bounding box center [544, 405] width 623 height 400
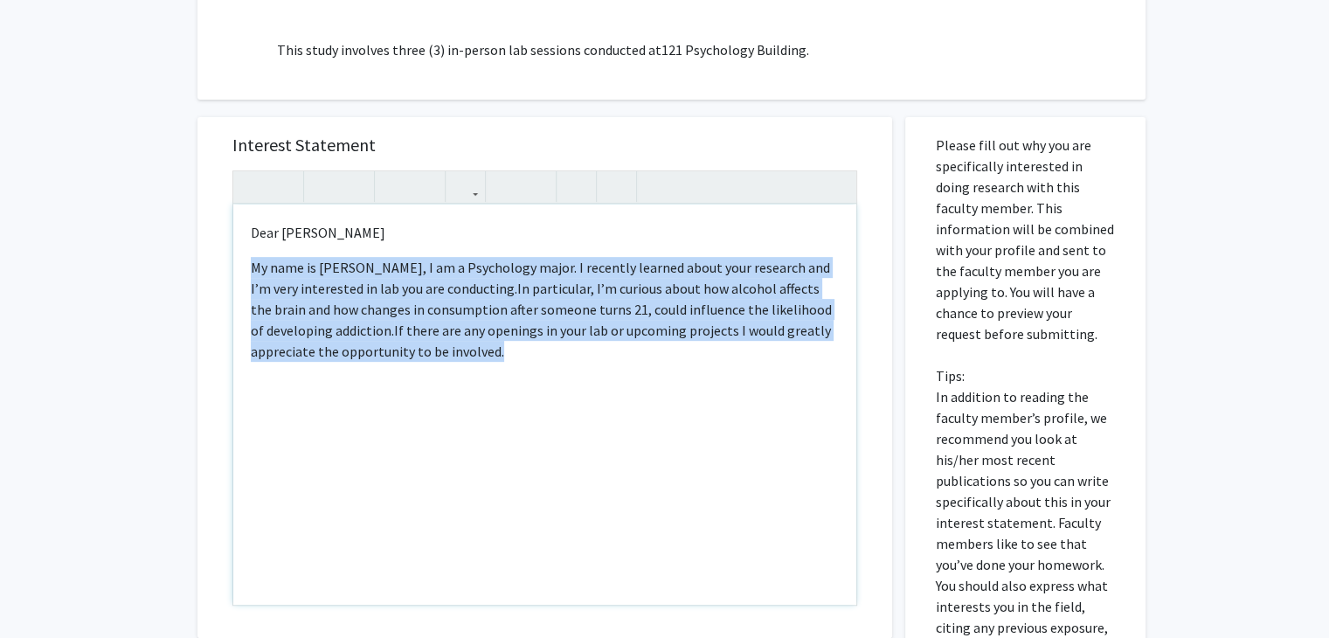
drag, startPoint x: 530, startPoint y: 356, endPoint x: 238, endPoint y: 269, distance: 304.4
click at [238, 269] on div "Dear [PERSON_NAME] My name is [PERSON_NAME], I am a Psychology major. I recentl…" at bounding box center [544, 405] width 623 height 400
copy p "My name is [PERSON_NAME], I am a Psychology major. I recently learned about you…"
click at [510, 361] on div "Dear [PERSON_NAME] My name is [PERSON_NAME], I am a Psychology major. I recentl…" at bounding box center [544, 405] width 623 height 400
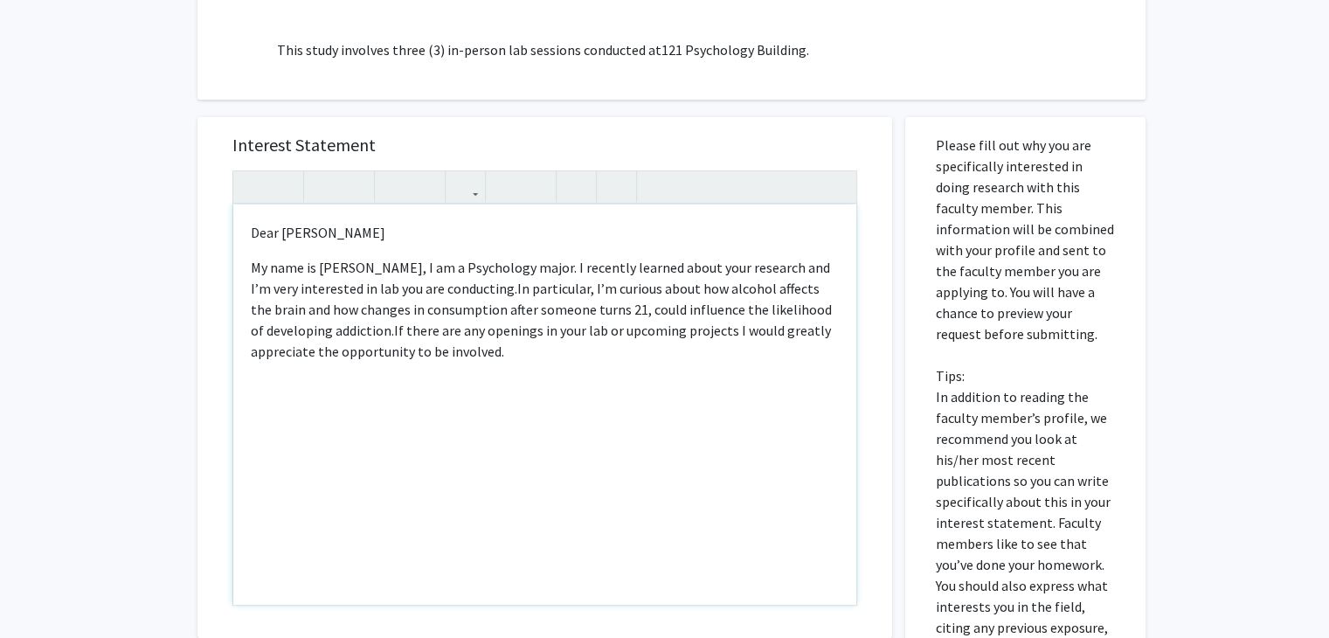
click at [454, 322] on span "If there are any openings in your lab or upcoming projects I would greatly appr…" at bounding box center [541, 341] width 580 height 38
click at [379, 328] on span "In particular, I’m curious about how alcohol affects the brain and how changes …" at bounding box center [541, 309] width 581 height 59
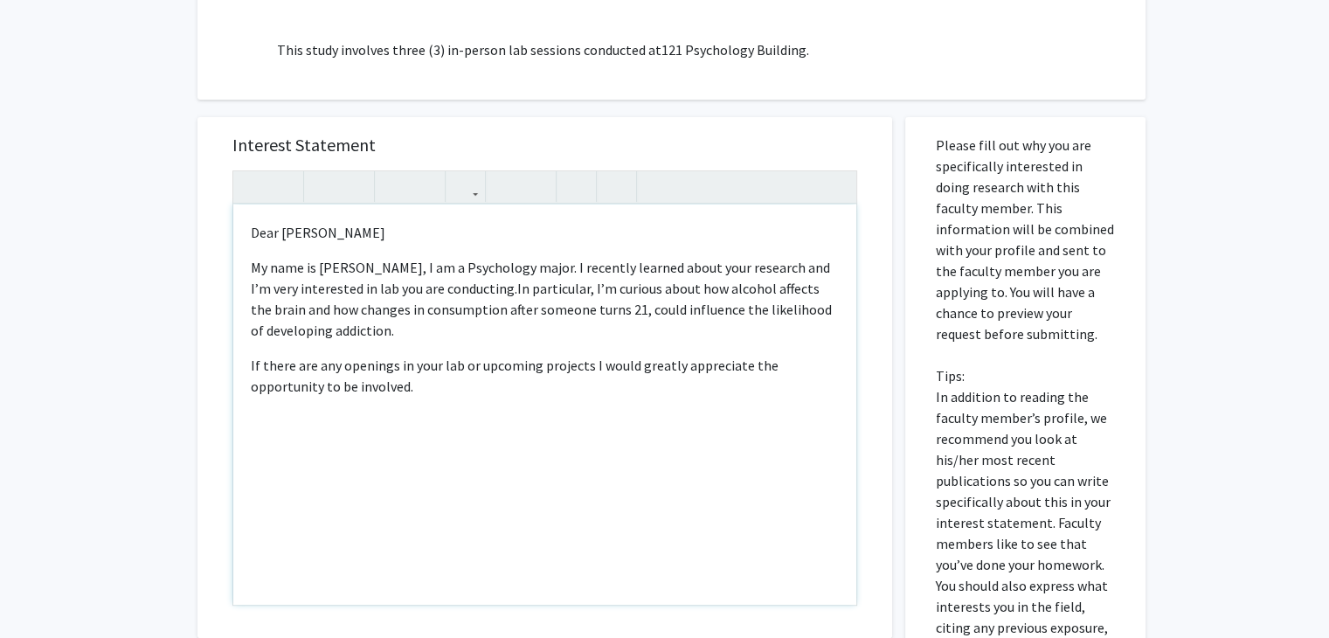
click at [353, 288] on p "My name is [PERSON_NAME], I am a Psychology major. I recently learned about you…" at bounding box center [545, 299] width 588 height 84
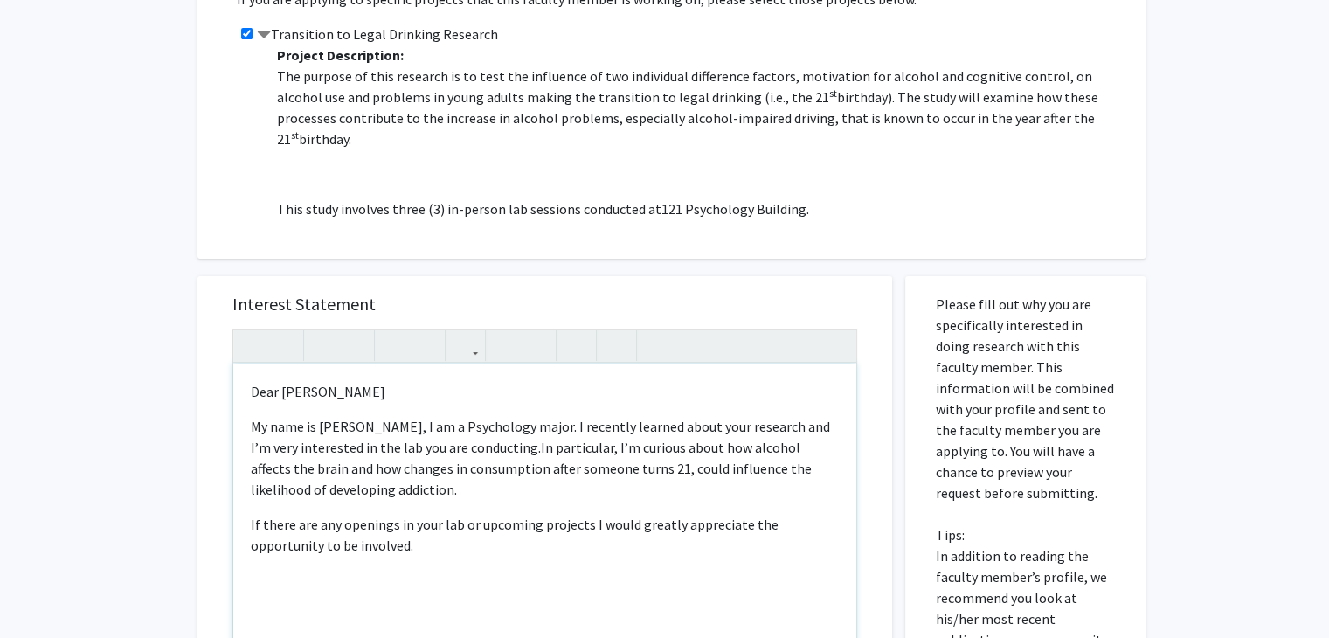
scroll to position [489, 0]
click at [343, 489] on span "In particular, I’m curious about how alcohol affects the brain and how changes …" at bounding box center [531, 467] width 561 height 59
click at [426, 487] on p "My name is [PERSON_NAME], I am a Psychology major. I recently learned about you…" at bounding box center [545, 457] width 588 height 84
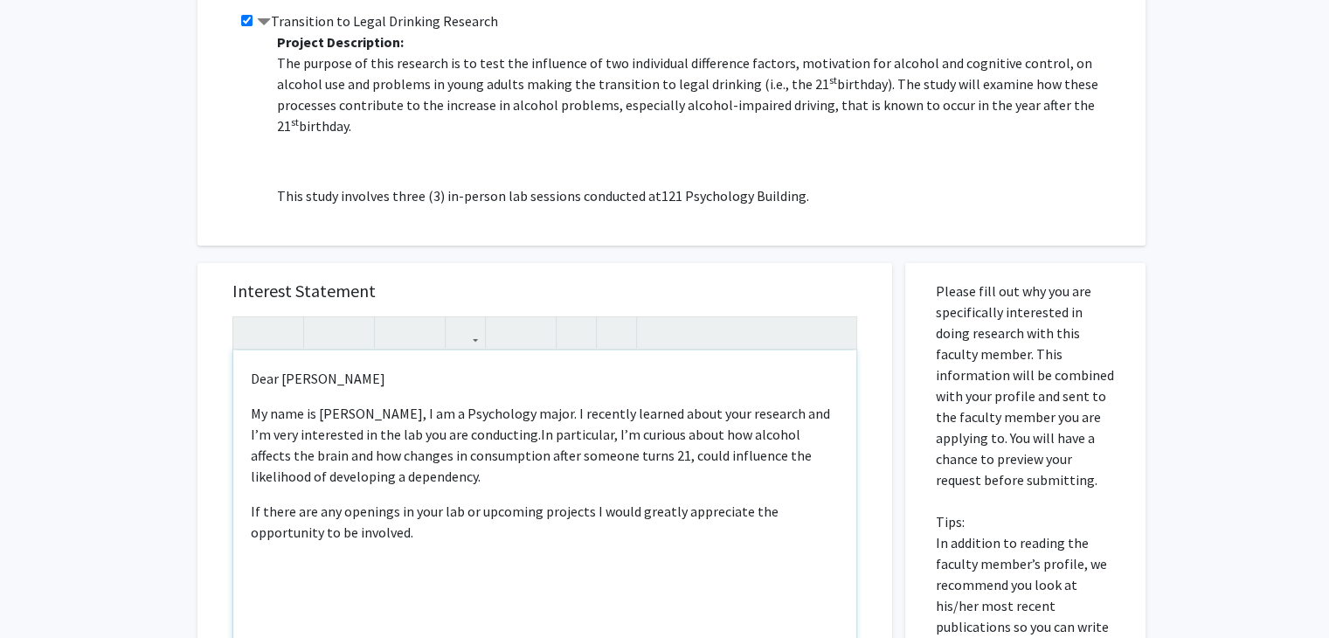
scroll to position [500, 0]
click at [437, 378] on p "Dear [PERSON_NAME]" at bounding box center [545, 379] width 588 height 21
type textarea "<p>Dear [PERSON_NAME],</p><span style="font-size: 1rem;"></span><p>My name is […"
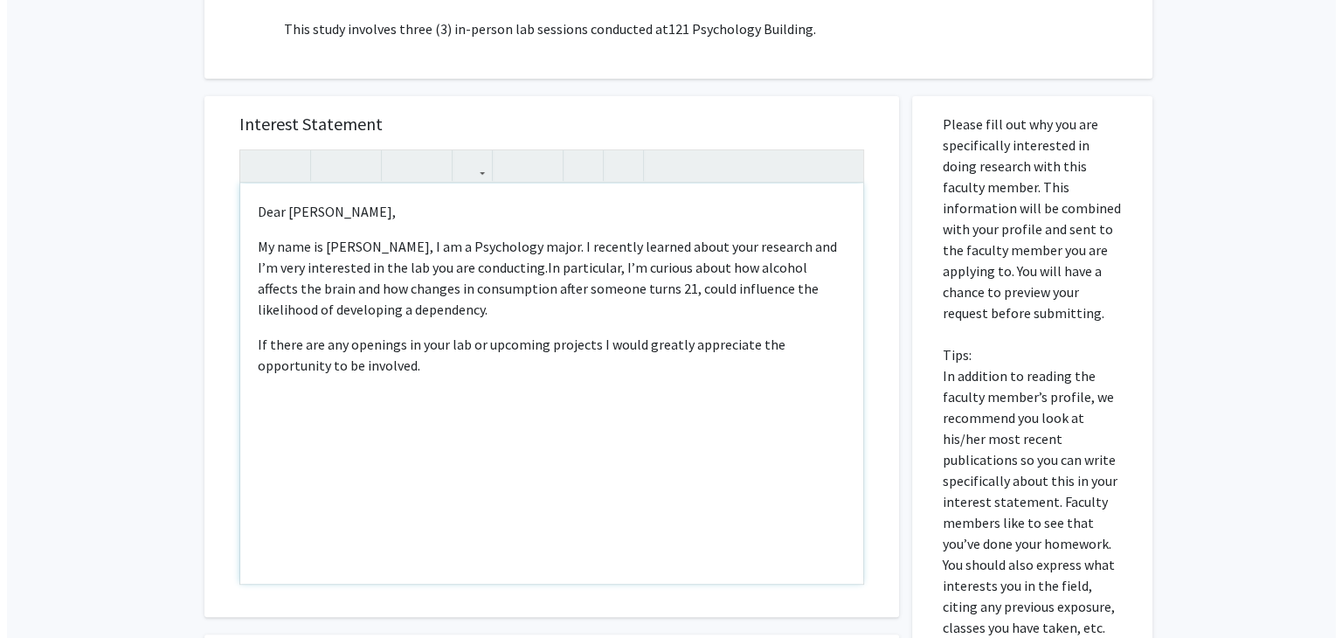
scroll to position [989, 0]
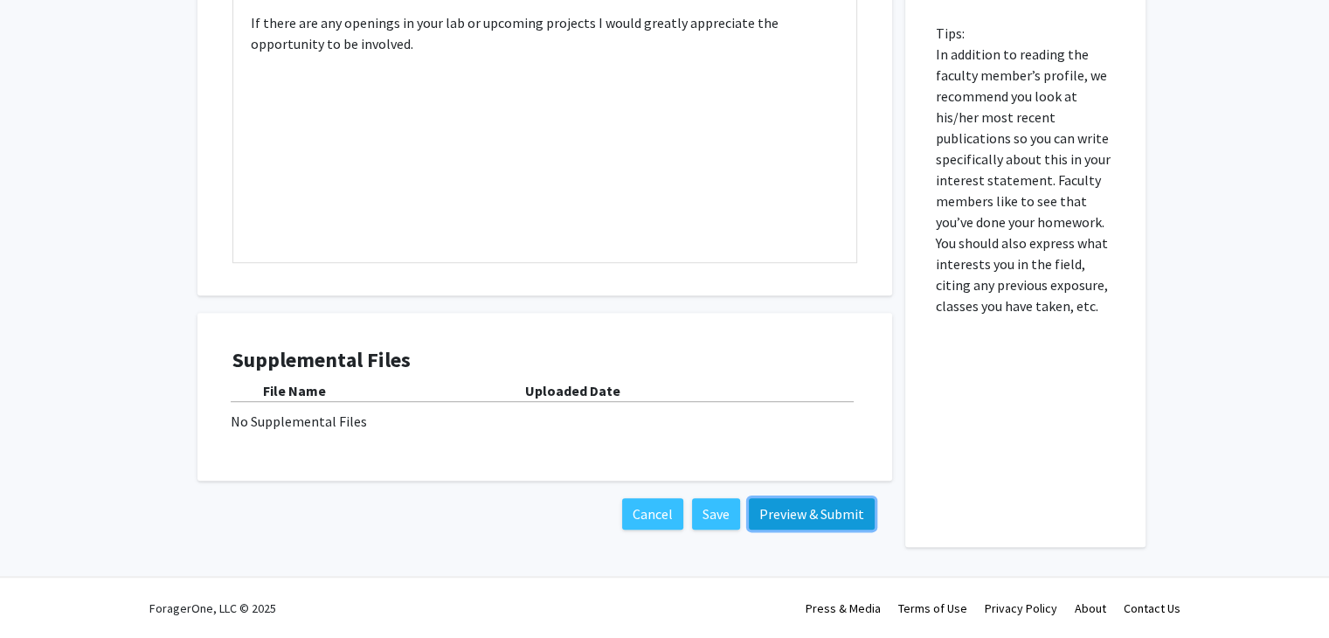
click at [839, 503] on button "Preview & Submit" at bounding box center [812, 513] width 126 height 31
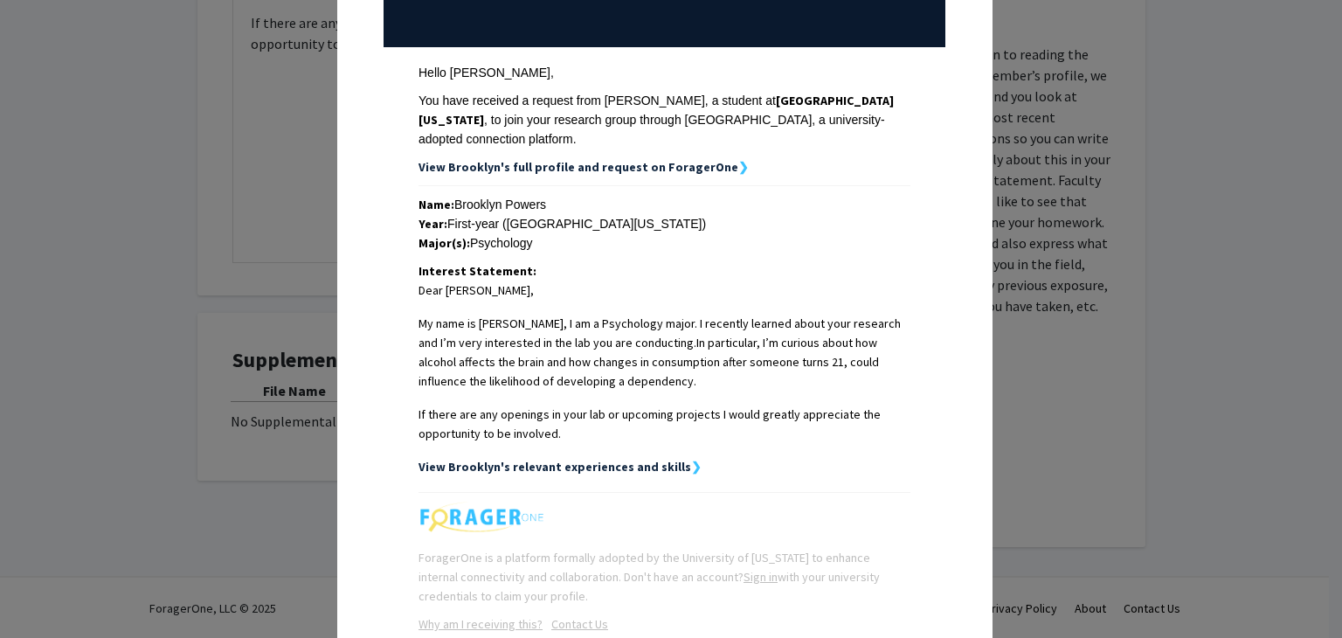
scroll to position [217, 0]
click at [601, 457] on div "View Brooklyn's relevant experiences and skills ❯" at bounding box center [665, 466] width 492 height 19
click at [605, 459] on strong "View Brooklyn's relevant experiences and skills" at bounding box center [555, 467] width 273 height 16
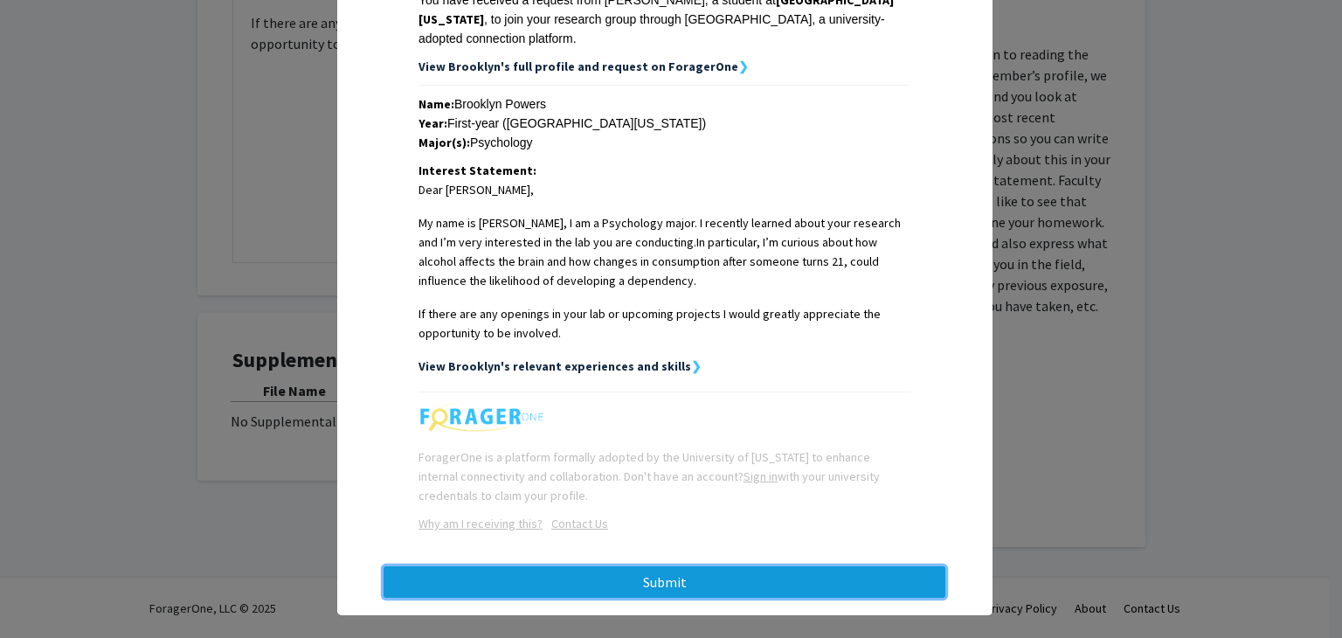
click at [569, 566] on button "Submit" at bounding box center [665, 581] width 562 height 31
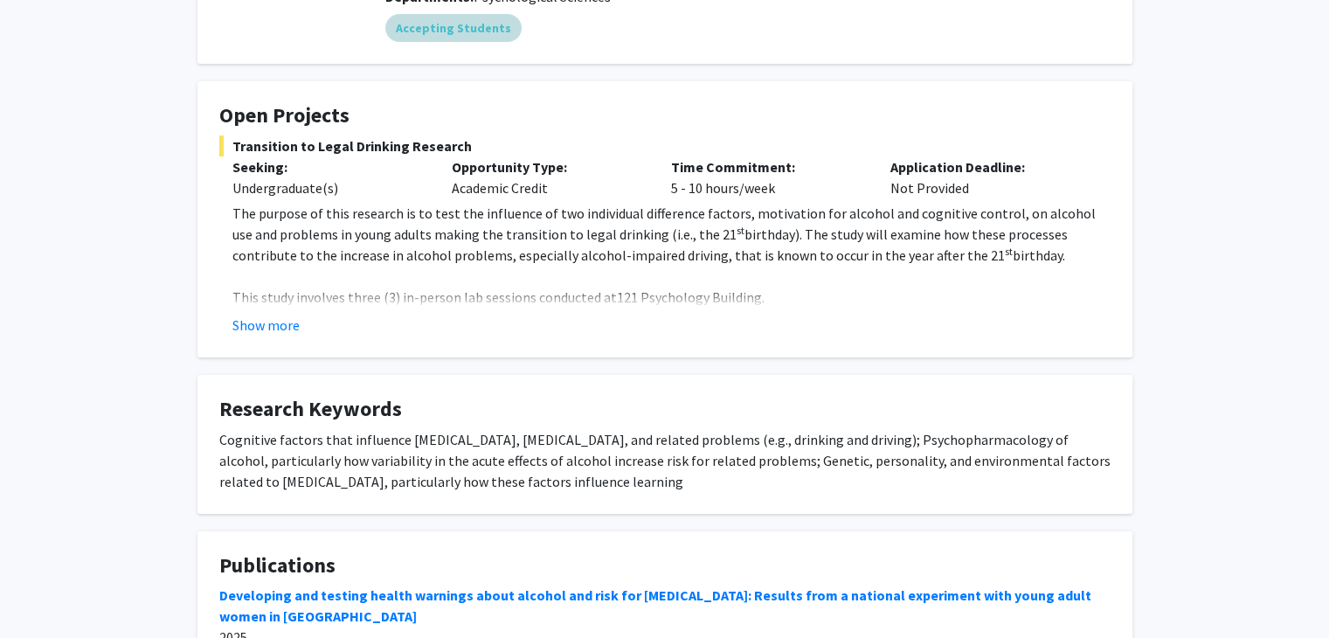
scroll to position [233, 0]
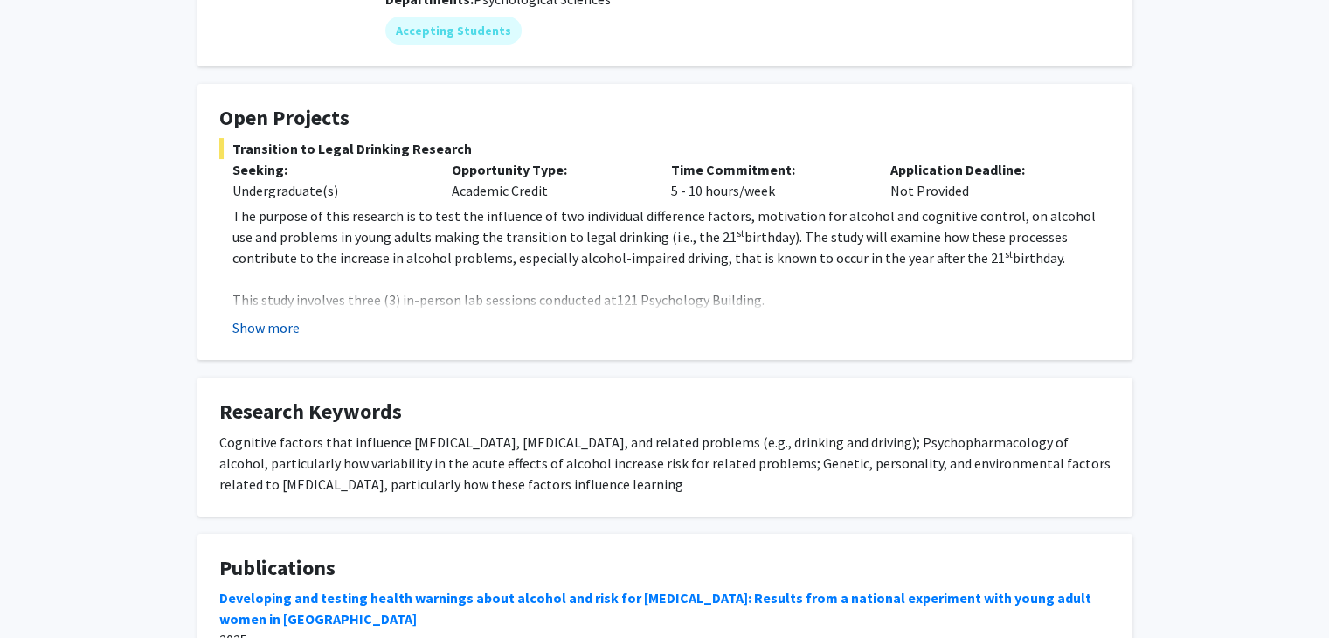
click at [274, 326] on button "Show more" at bounding box center [265, 327] width 67 height 21
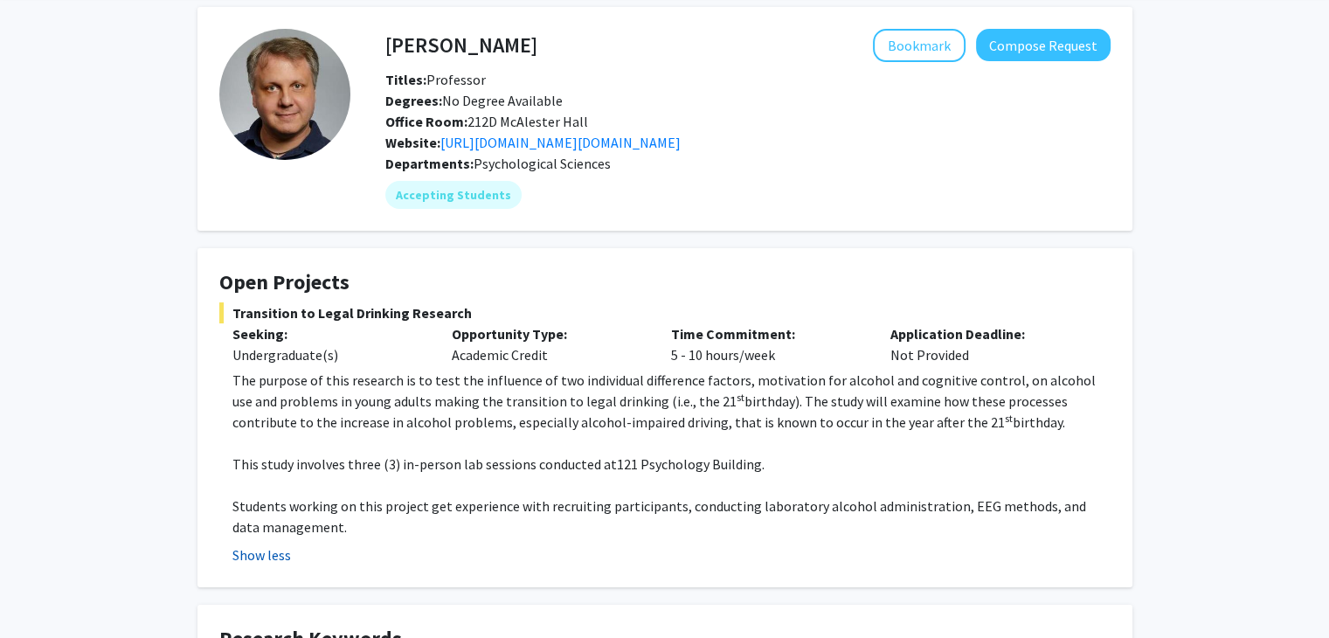
scroll to position [68, 0]
